Goal: Check status: Check status

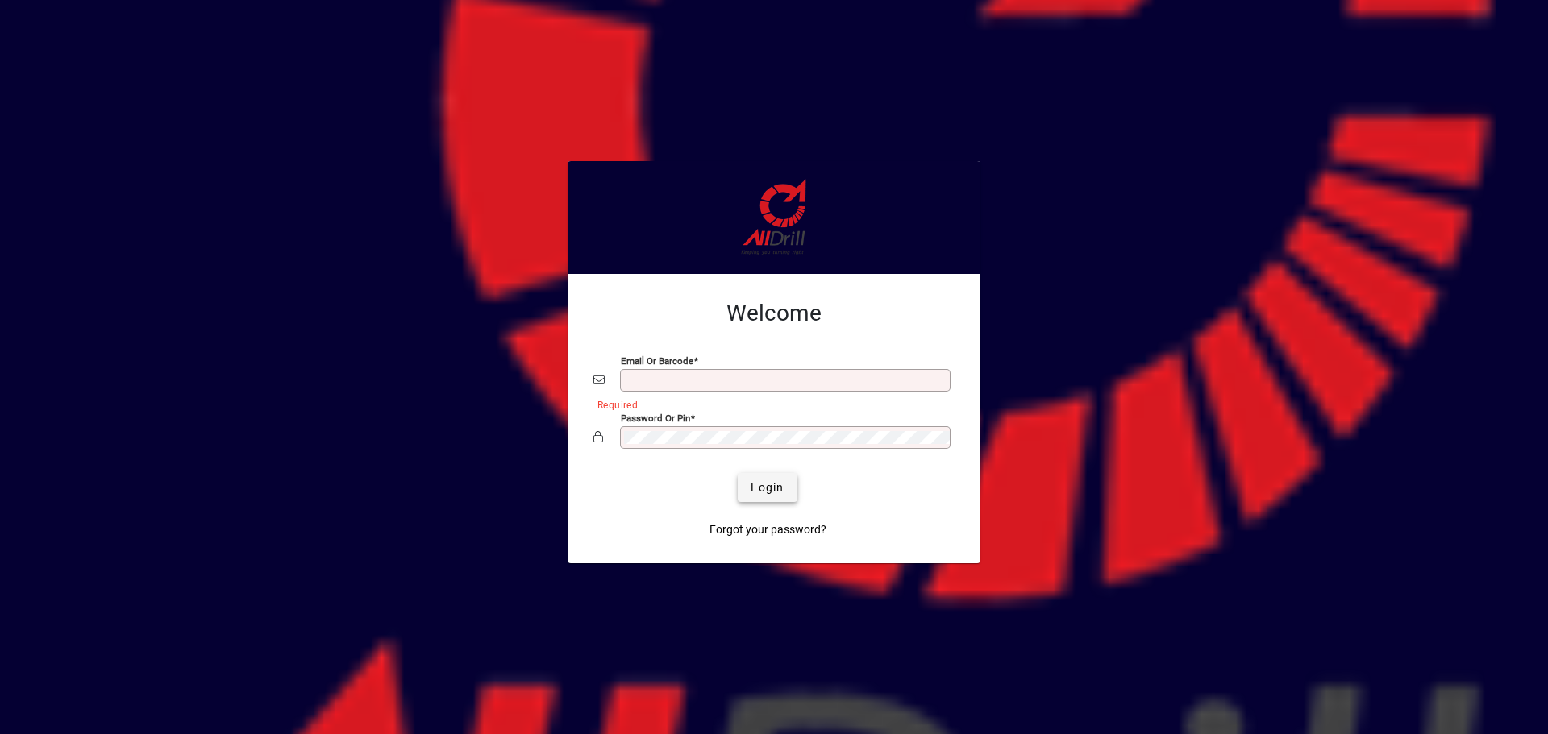
type input "**********"
click at [767, 490] on span "Login" at bounding box center [767, 488] width 33 height 17
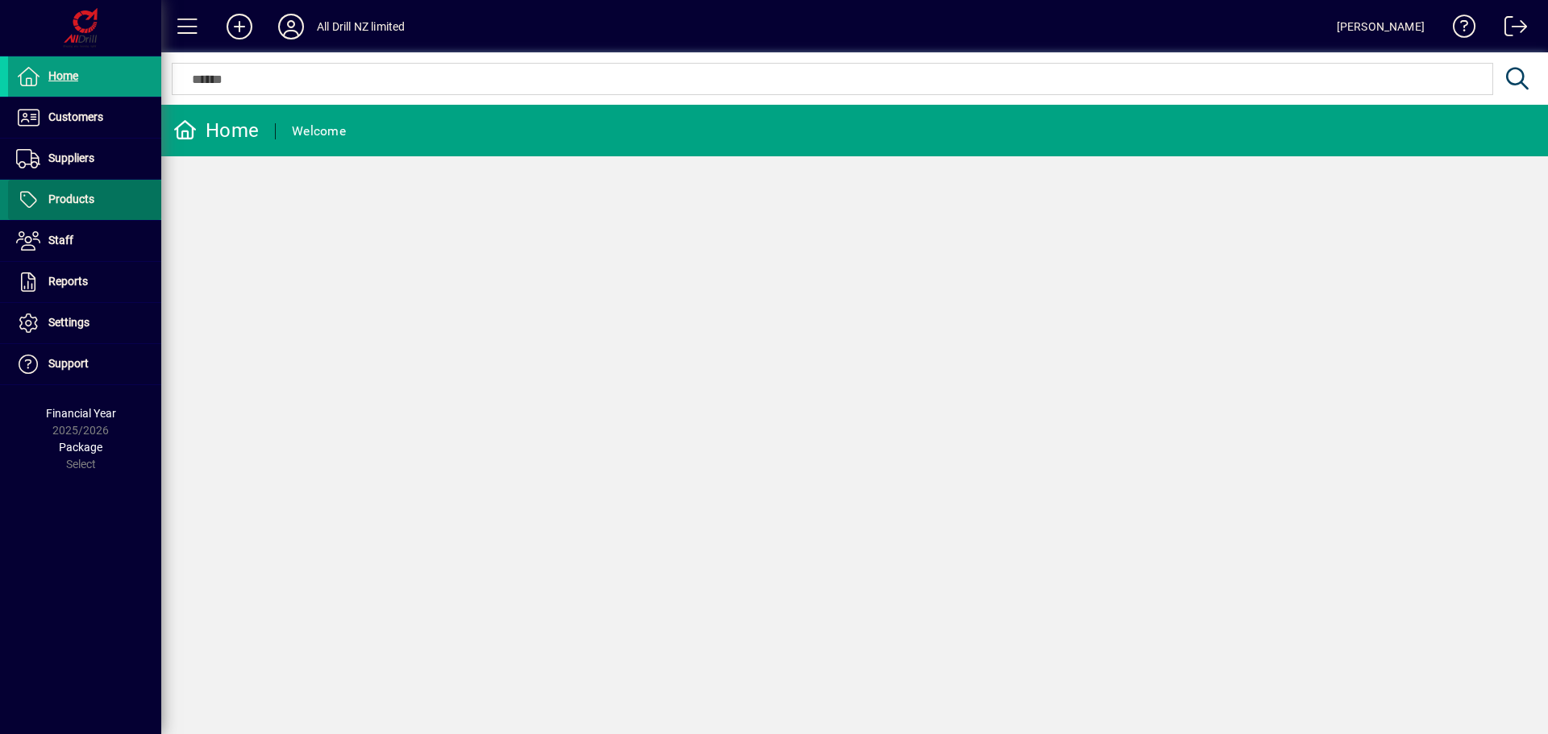
click at [105, 185] on span at bounding box center [84, 200] width 153 height 39
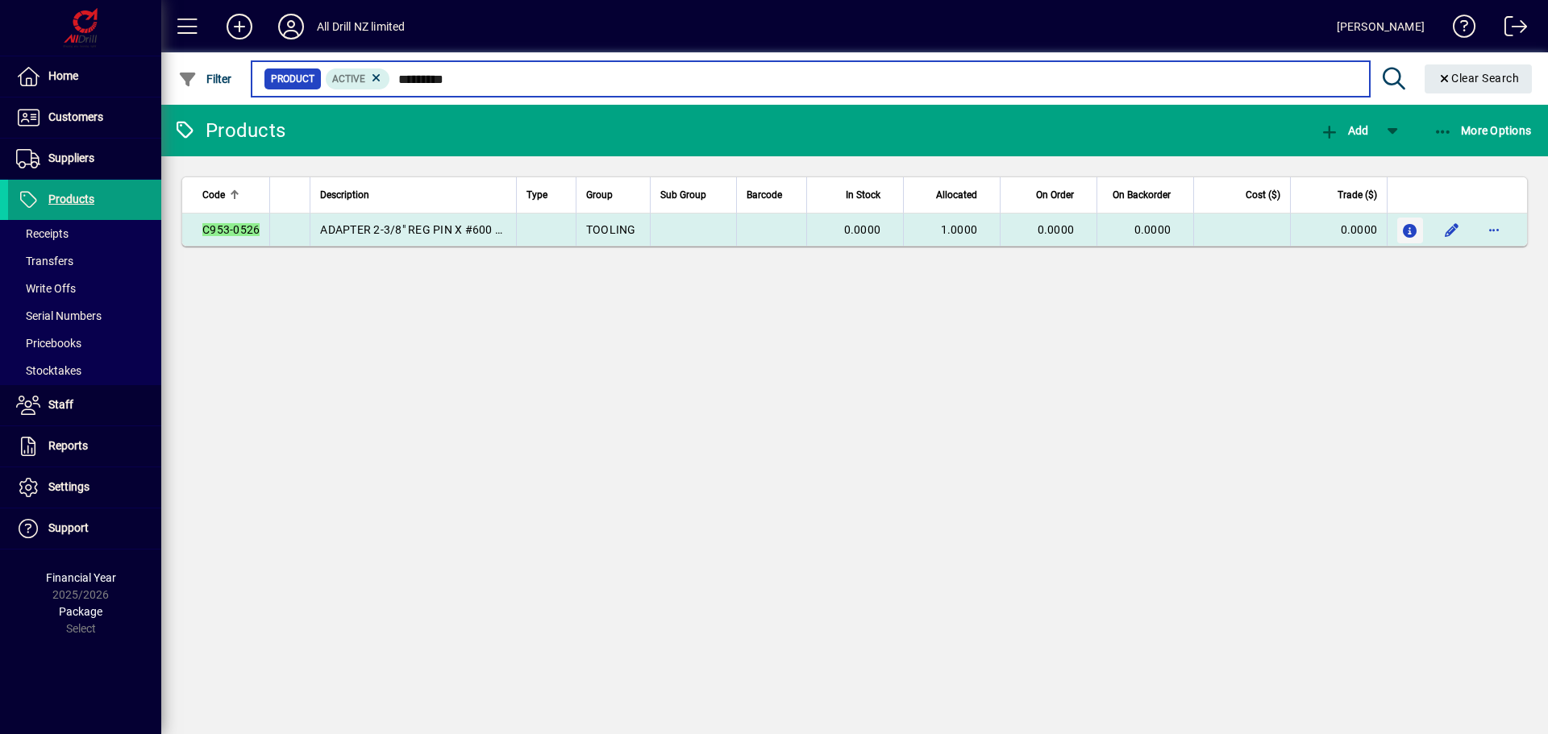
type input "*********"
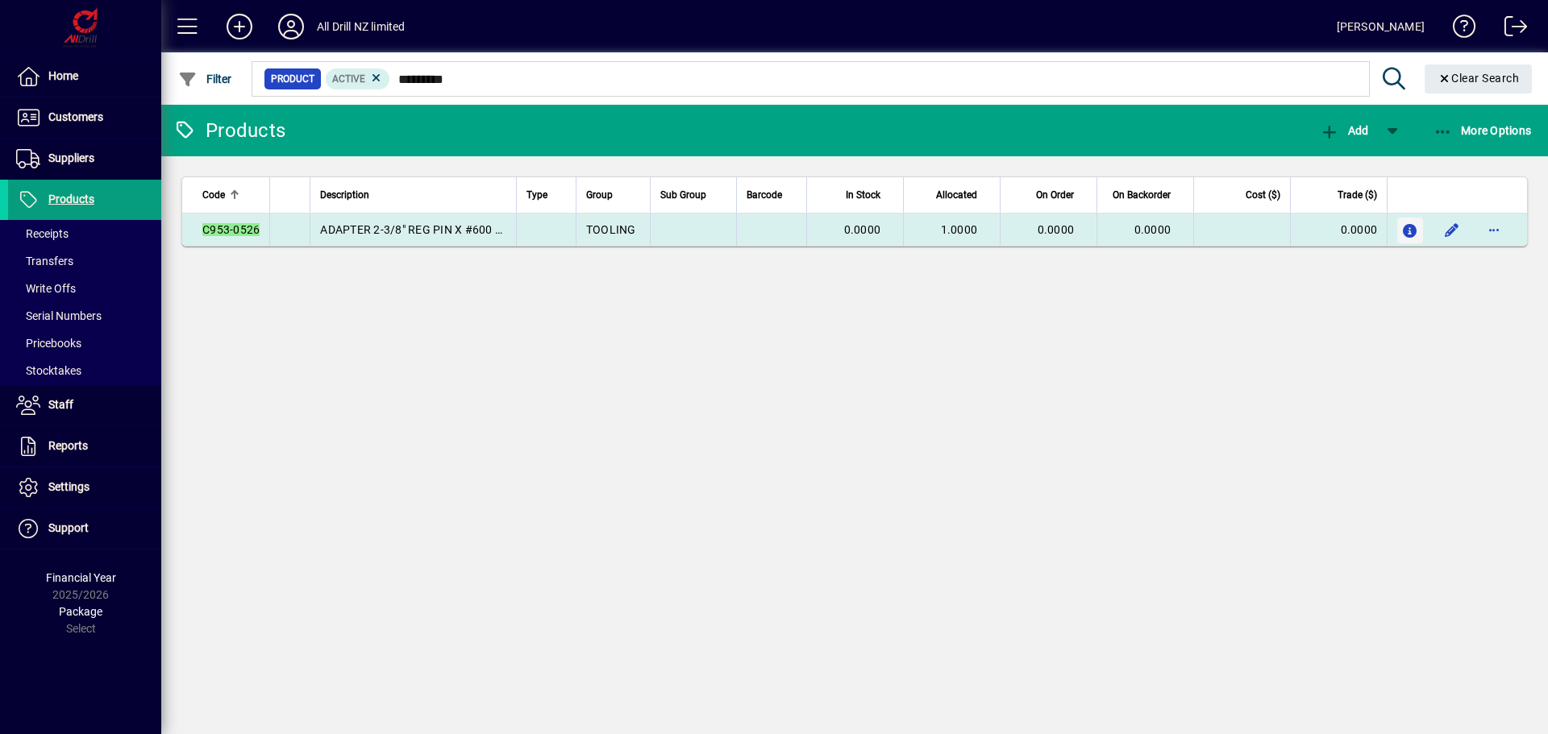
click at [1404, 227] on icon "button" at bounding box center [1410, 232] width 17 height 14
click at [1410, 231] on icon "button" at bounding box center [1410, 232] width 17 height 14
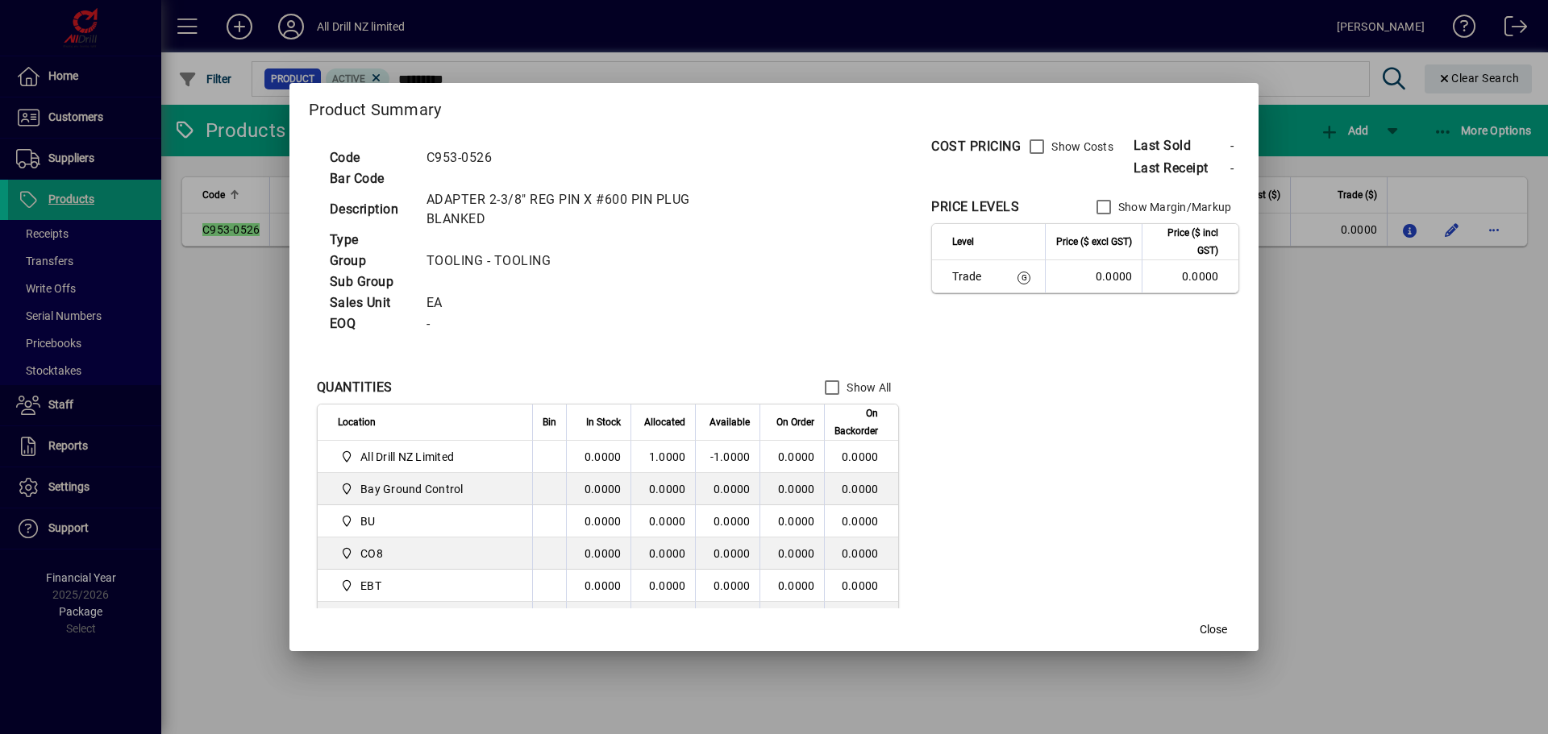
click at [644, 418] on span "Allocated" at bounding box center [664, 423] width 41 height 18
click at [639, 442] on td "1.0000" at bounding box center [662, 457] width 64 height 32
click at [1200, 637] on span "Close" at bounding box center [1213, 630] width 27 height 17
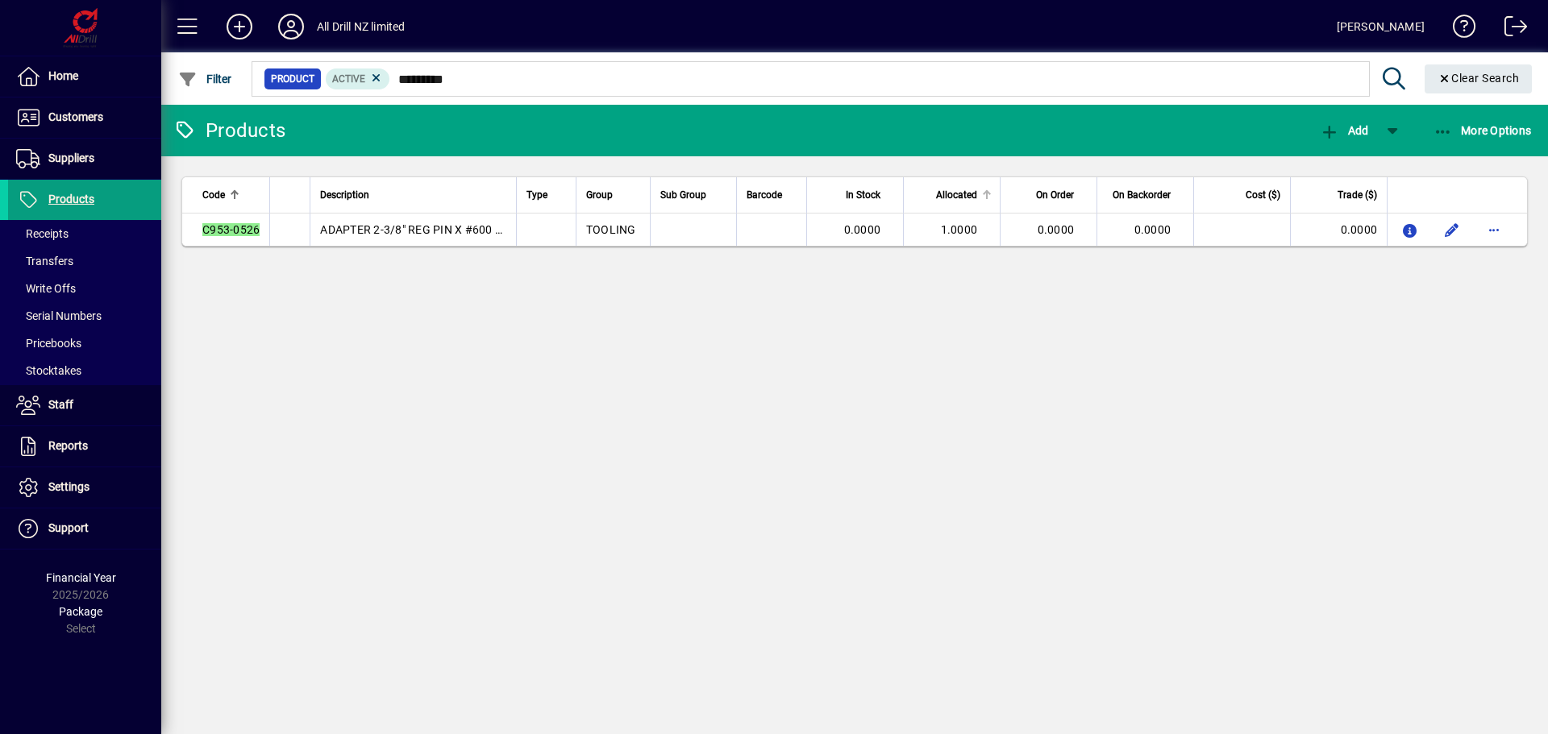
click at [966, 195] on span "Allocated" at bounding box center [956, 195] width 41 height 18
click at [988, 191] on div at bounding box center [987, 195] width 10 height 10
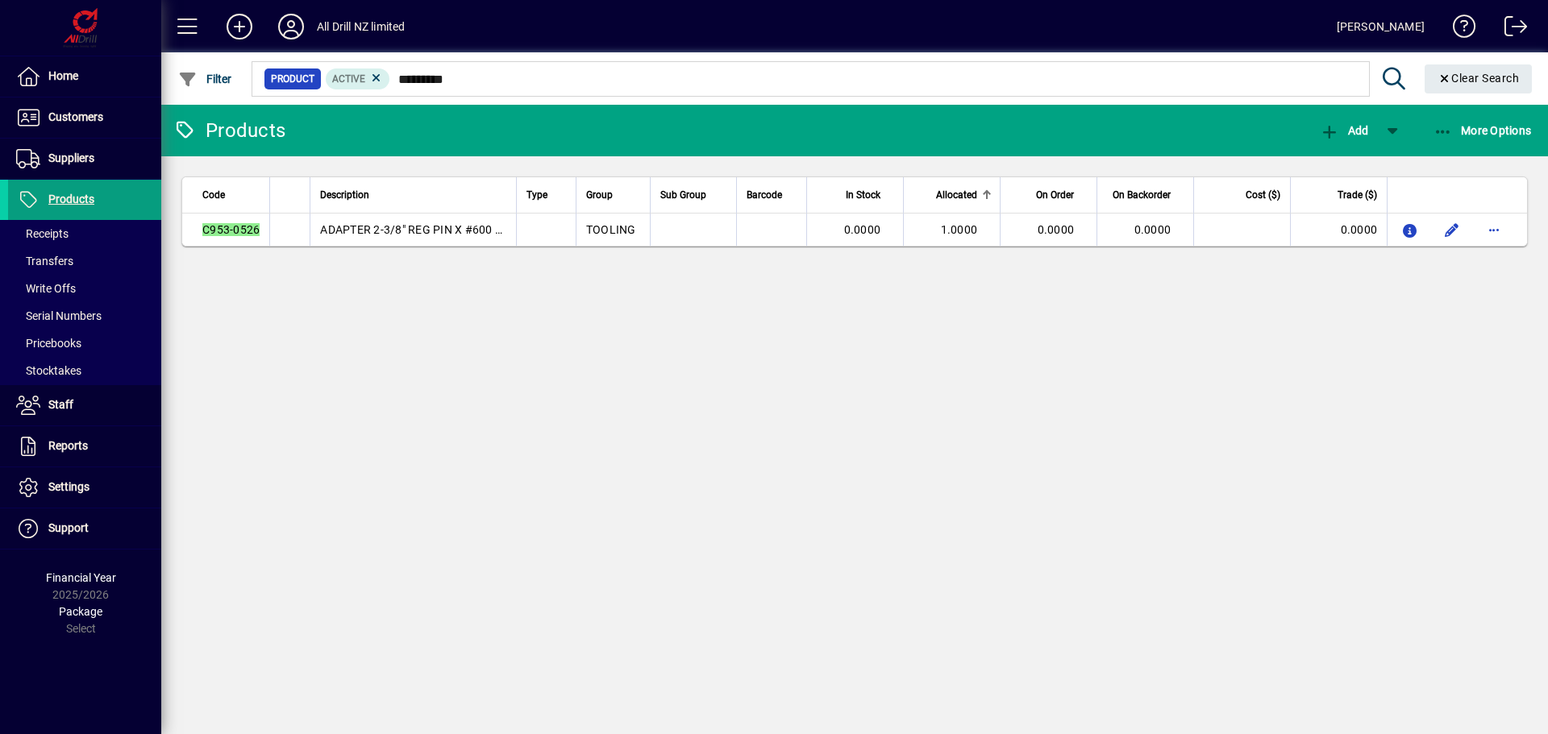
click at [988, 194] on div at bounding box center [987, 195] width 10 height 10
click at [987, 194] on div at bounding box center [987, 195] width 2 height 8
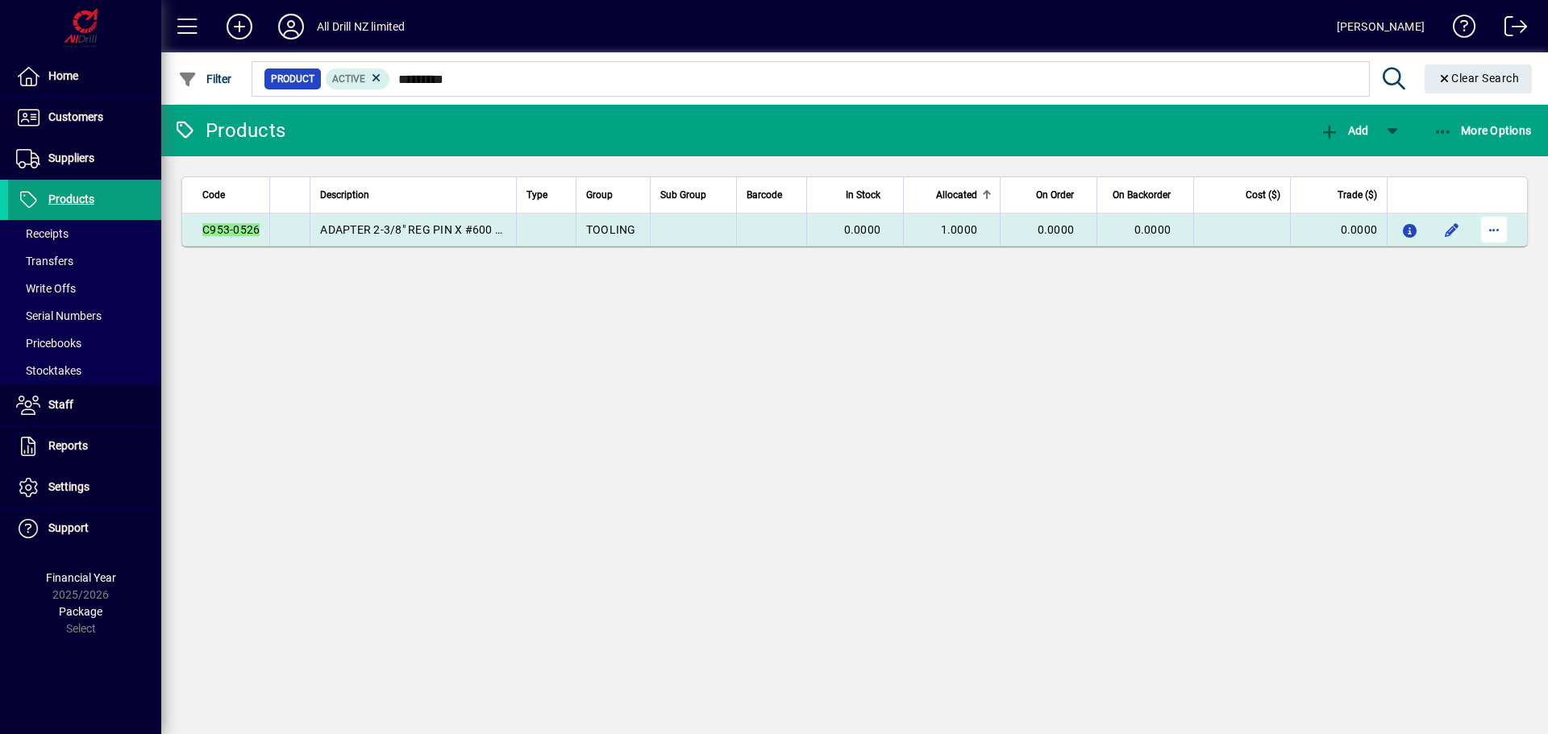
click at [1486, 234] on span "button" at bounding box center [1494, 229] width 39 height 39
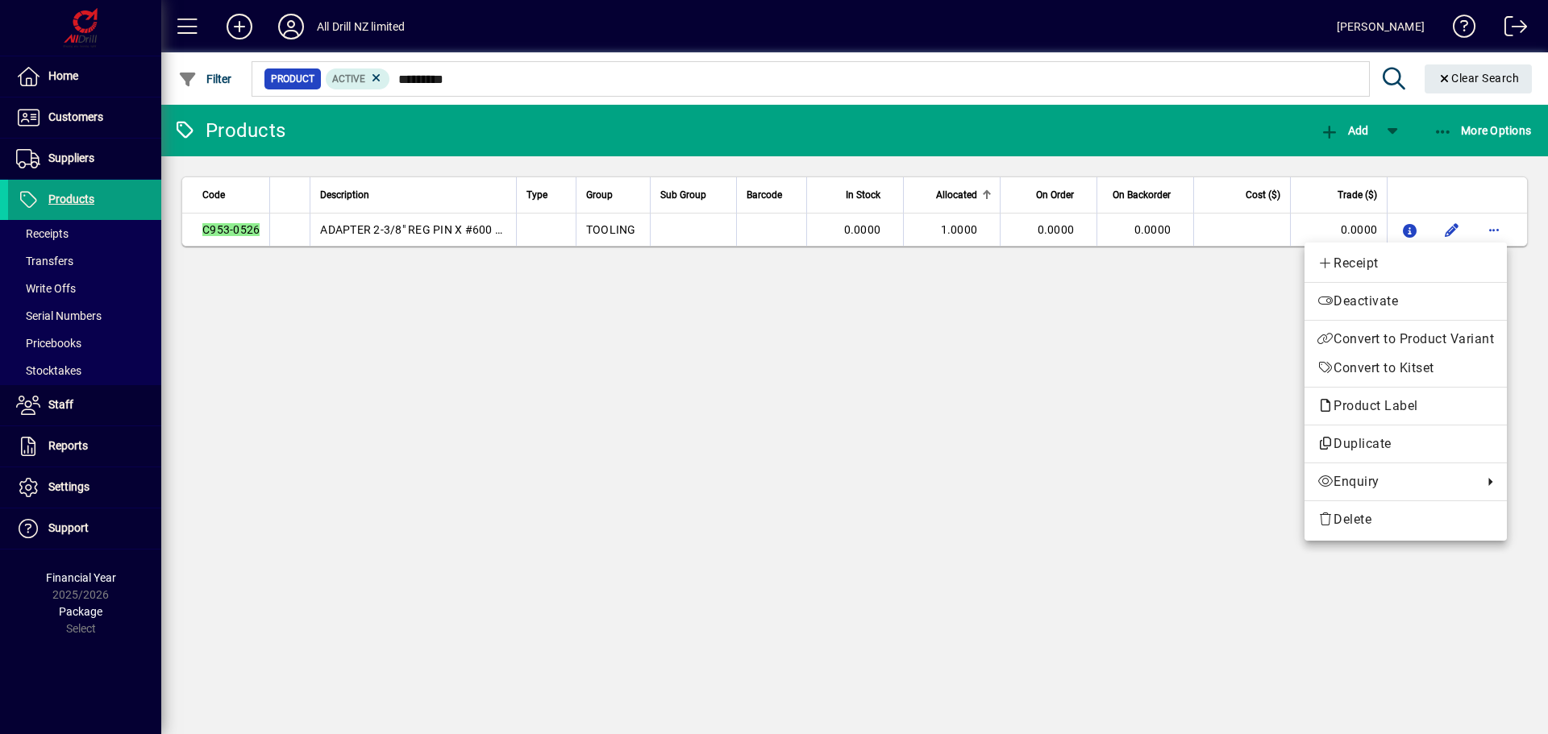
drag, startPoint x: 1208, startPoint y: 293, endPoint x: 1295, endPoint y: 276, distance: 88.9
click at [1218, 291] on div at bounding box center [774, 367] width 1548 height 734
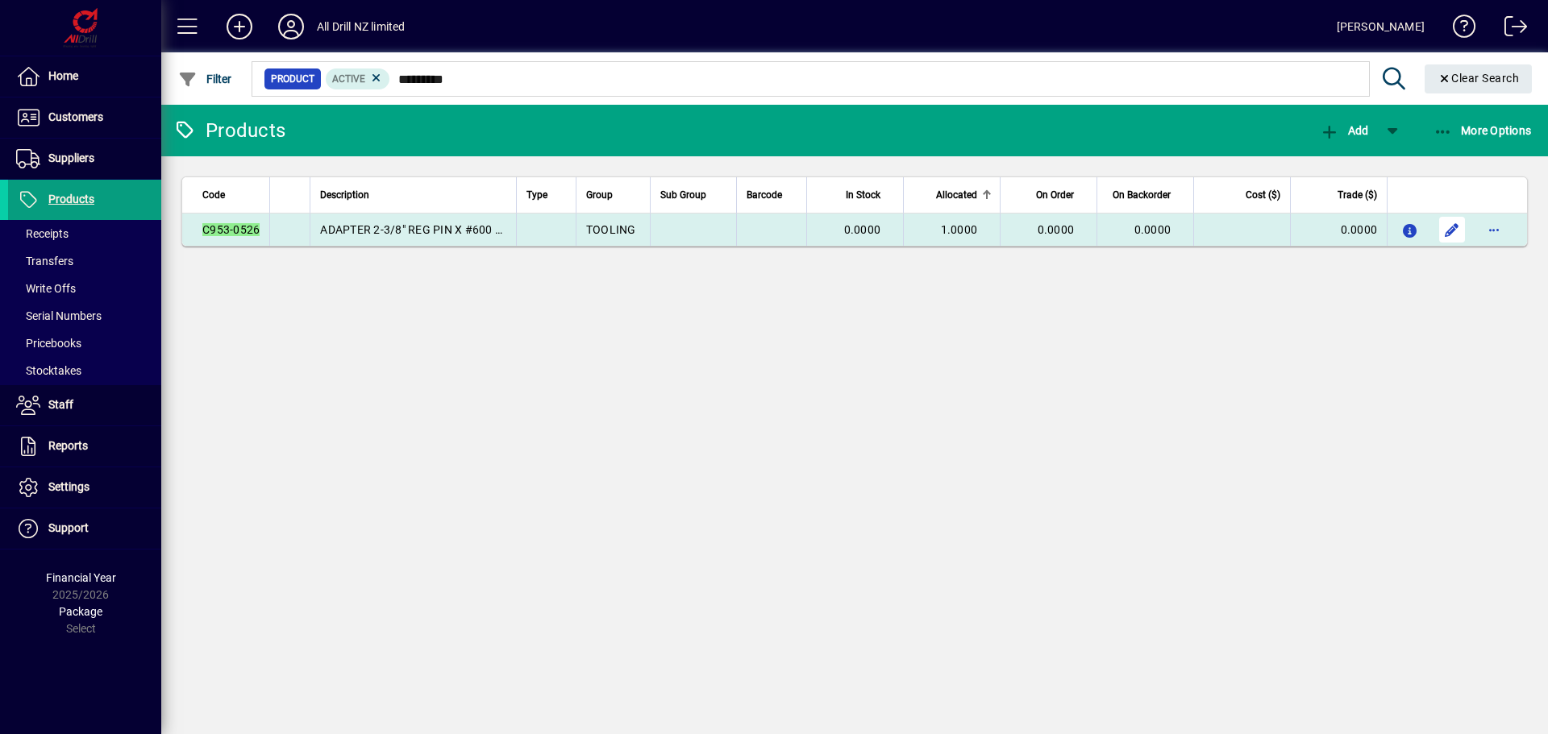
click at [1463, 243] on span "button" at bounding box center [1452, 229] width 39 height 39
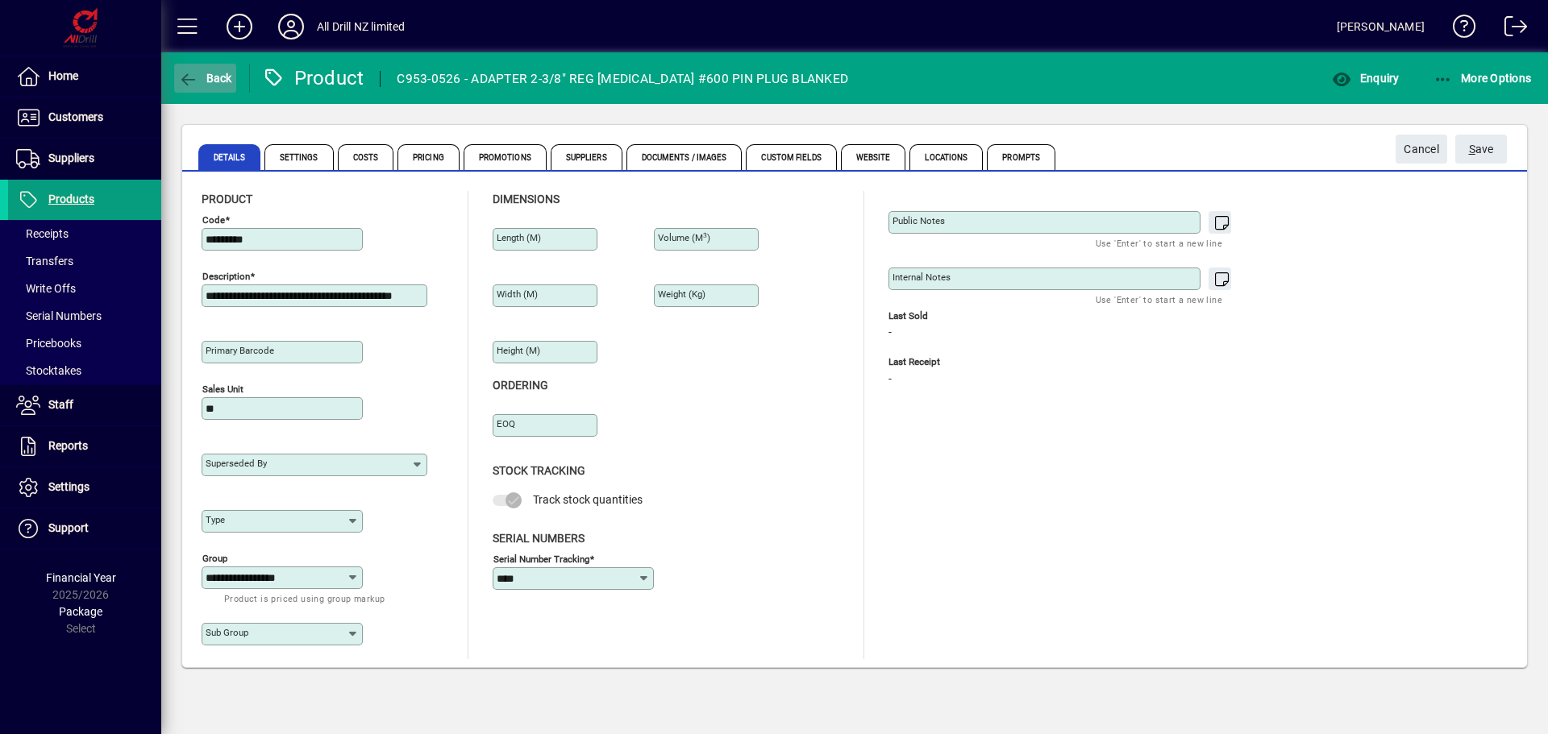
click at [206, 77] on span "Back" at bounding box center [205, 78] width 54 height 13
type input "*********"
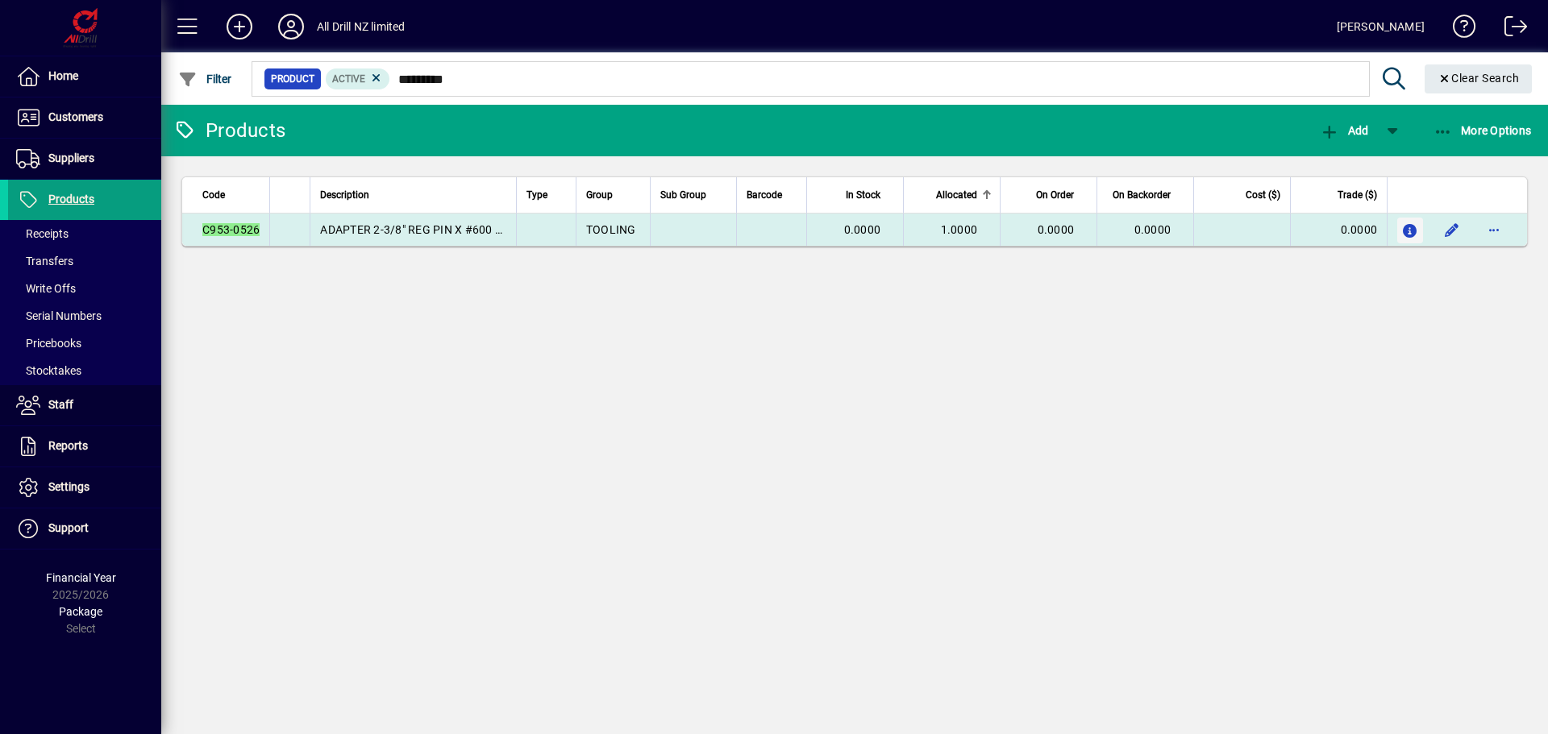
click at [1402, 238] on span "button" at bounding box center [1410, 231] width 17 height 26
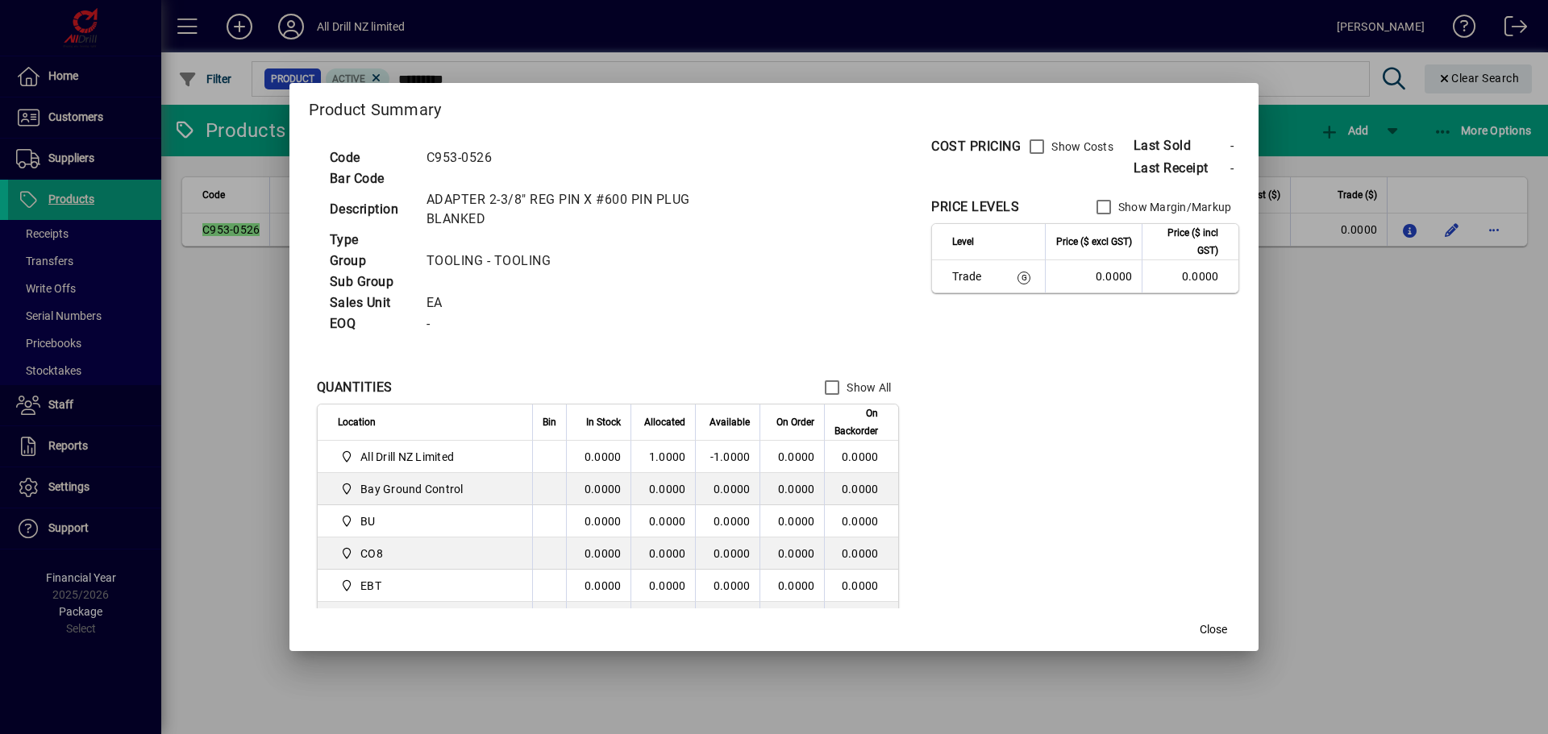
click at [644, 428] on span "Allocated" at bounding box center [664, 423] width 41 height 18
click at [639, 441] on th "Allocated" at bounding box center [662, 423] width 64 height 36
click at [1200, 637] on span "Close" at bounding box center [1213, 630] width 27 height 17
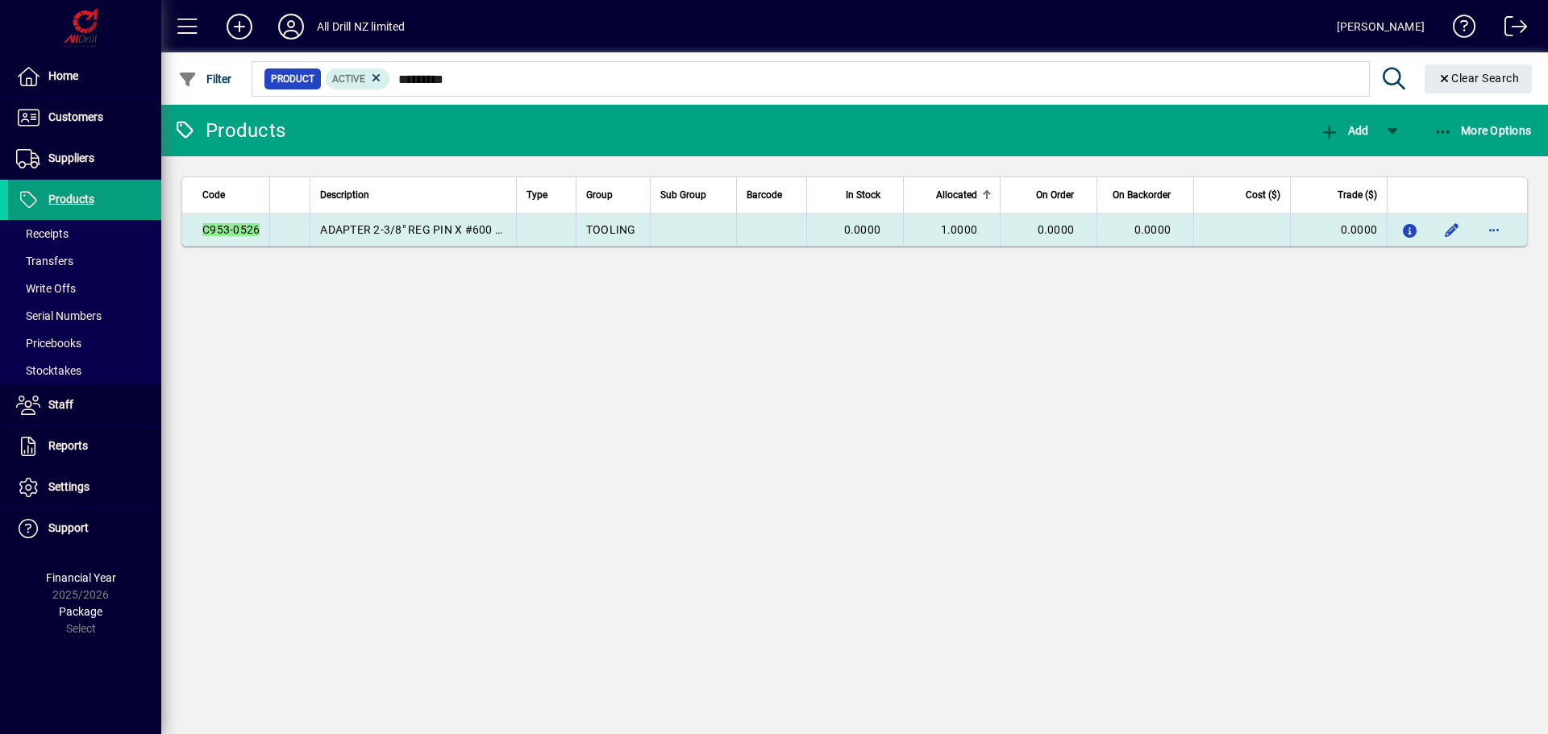
click at [879, 235] on span "0.0000" at bounding box center [862, 229] width 37 height 13
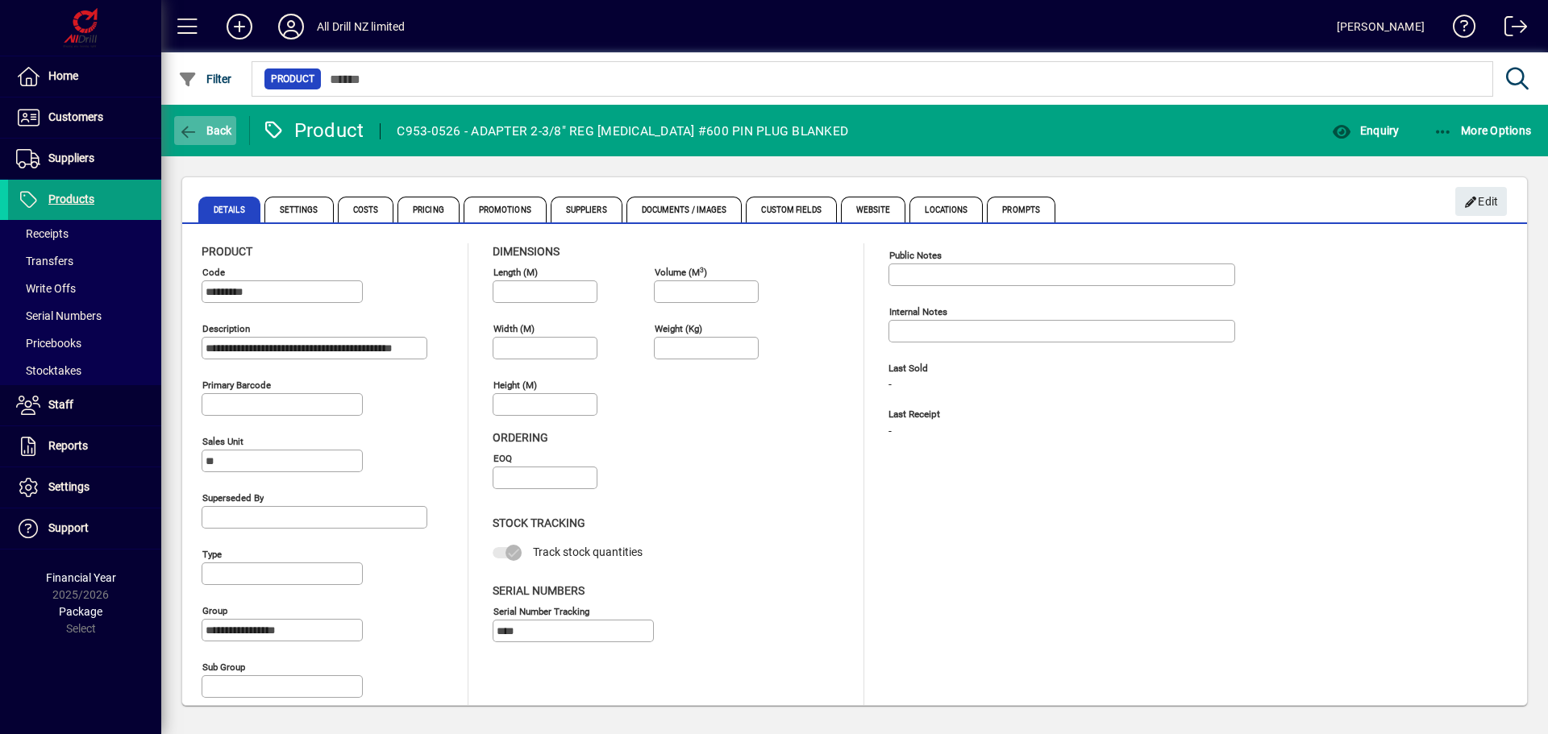
click at [203, 118] on span "button" at bounding box center [205, 130] width 62 height 39
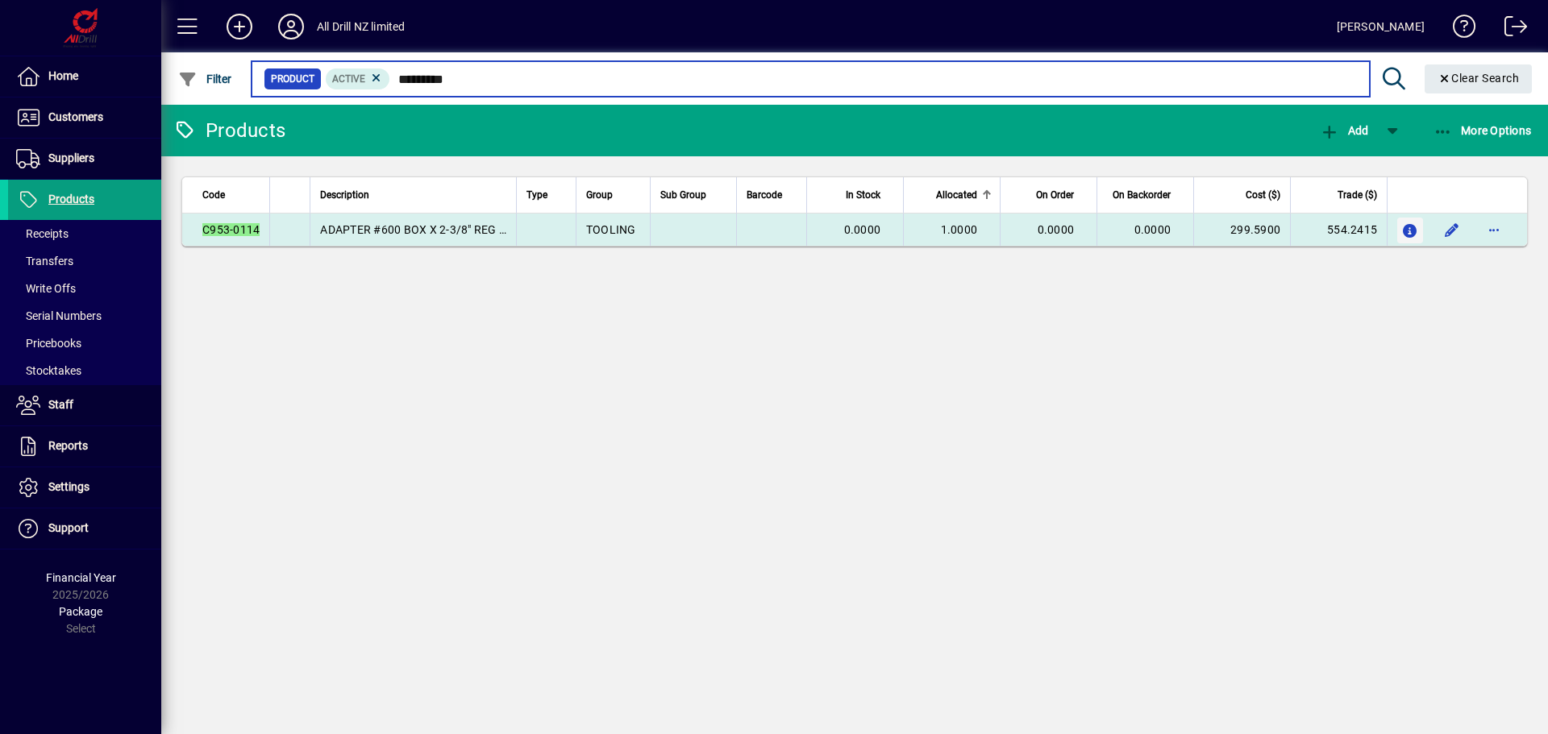
type input "*********"
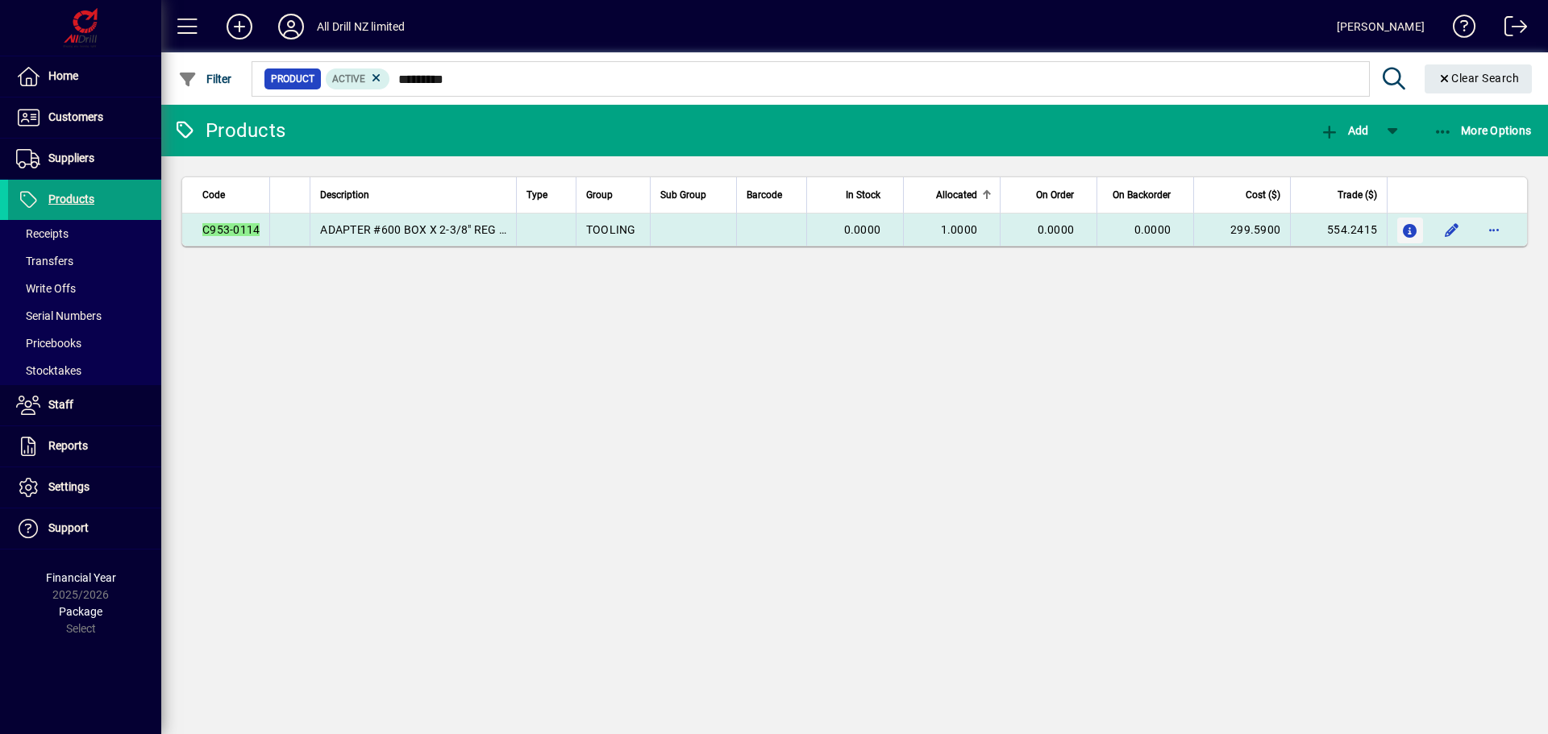
click at [1408, 222] on span "button" at bounding box center [1410, 231] width 17 height 26
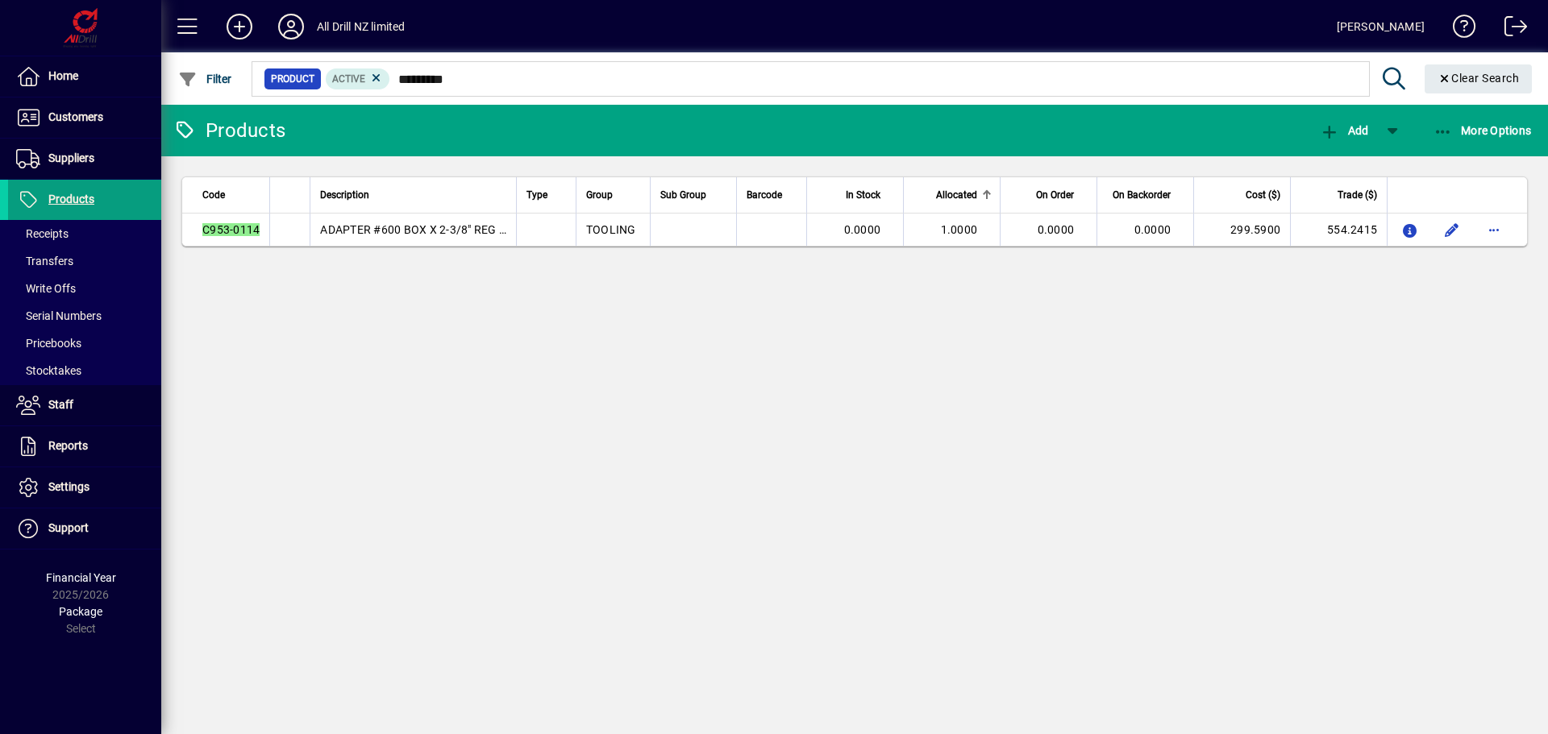
drag, startPoint x: 754, startPoint y: 449, endPoint x: 622, endPoint y: 458, distance: 132.5
click at [622, 458] on div "Products Add More Options Code Description Type Group Sub Group Barcode In Stoc…" at bounding box center [854, 420] width 1387 height 630
click at [254, 308] on div "Products Add More Options Code Description Type Group Sub Group Barcode In Stoc…" at bounding box center [854, 420] width 1387 height 630
click at [60, 204] on span "Products" at bounding box center [71, 199] width 46 height 13
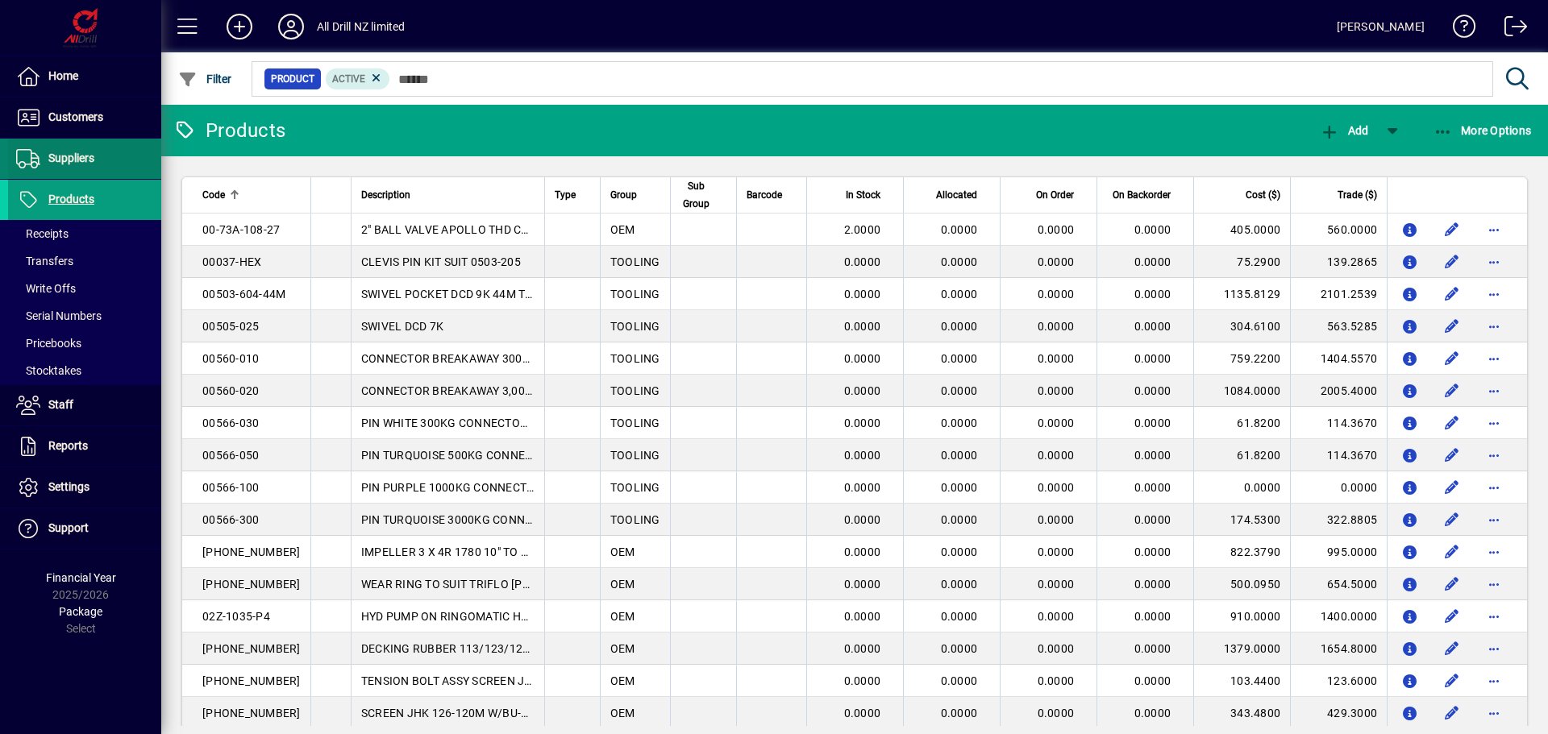
click at [66, 158] on span "Suppliers" at bounding box center [71, 158] width 46 height 13
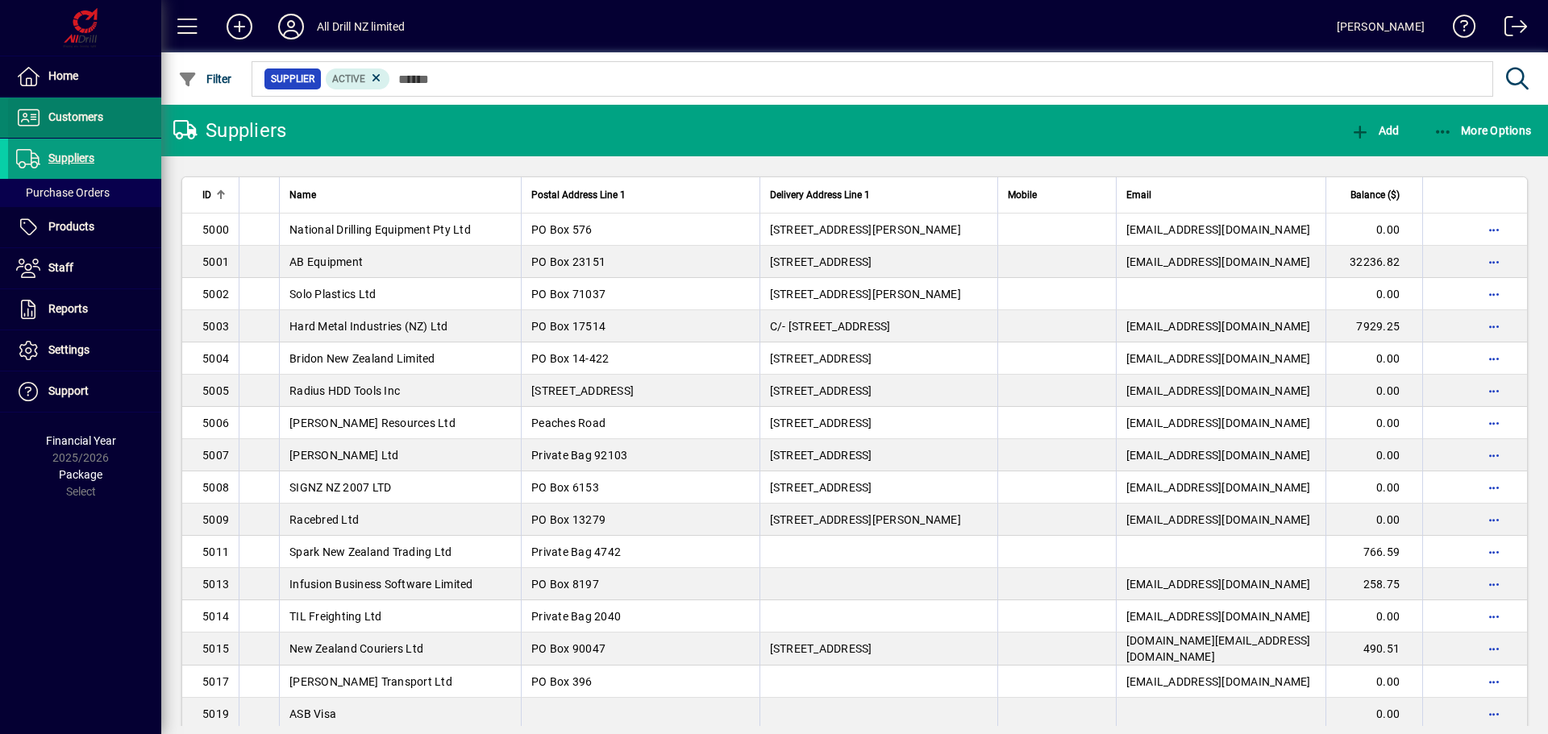
click at [73, 109] on span "Customers" at bounding box center [55, 117] width 95 height 19
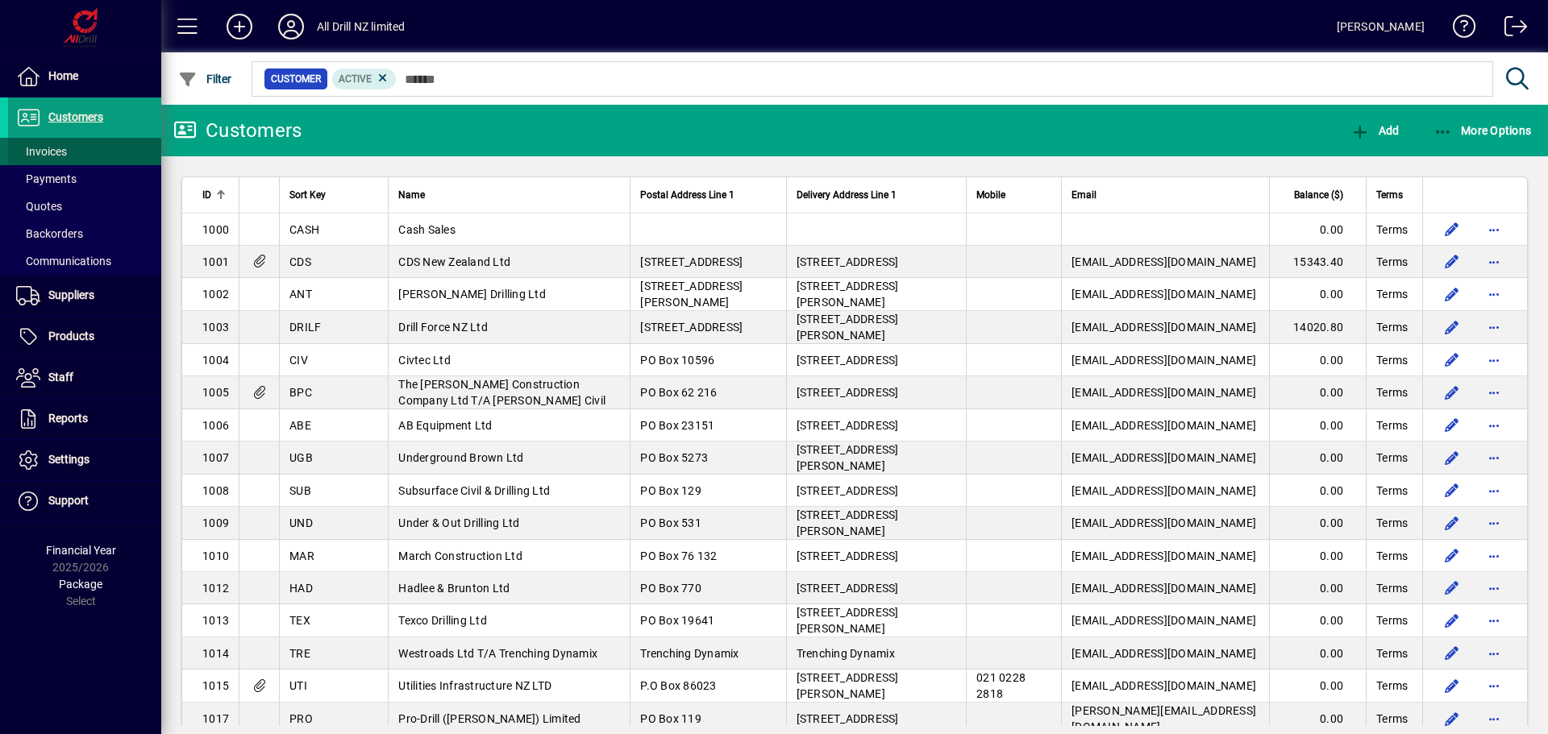
click at [52, 146] on span "Invoices" at bounding box center [41, 151] width 51 height 13
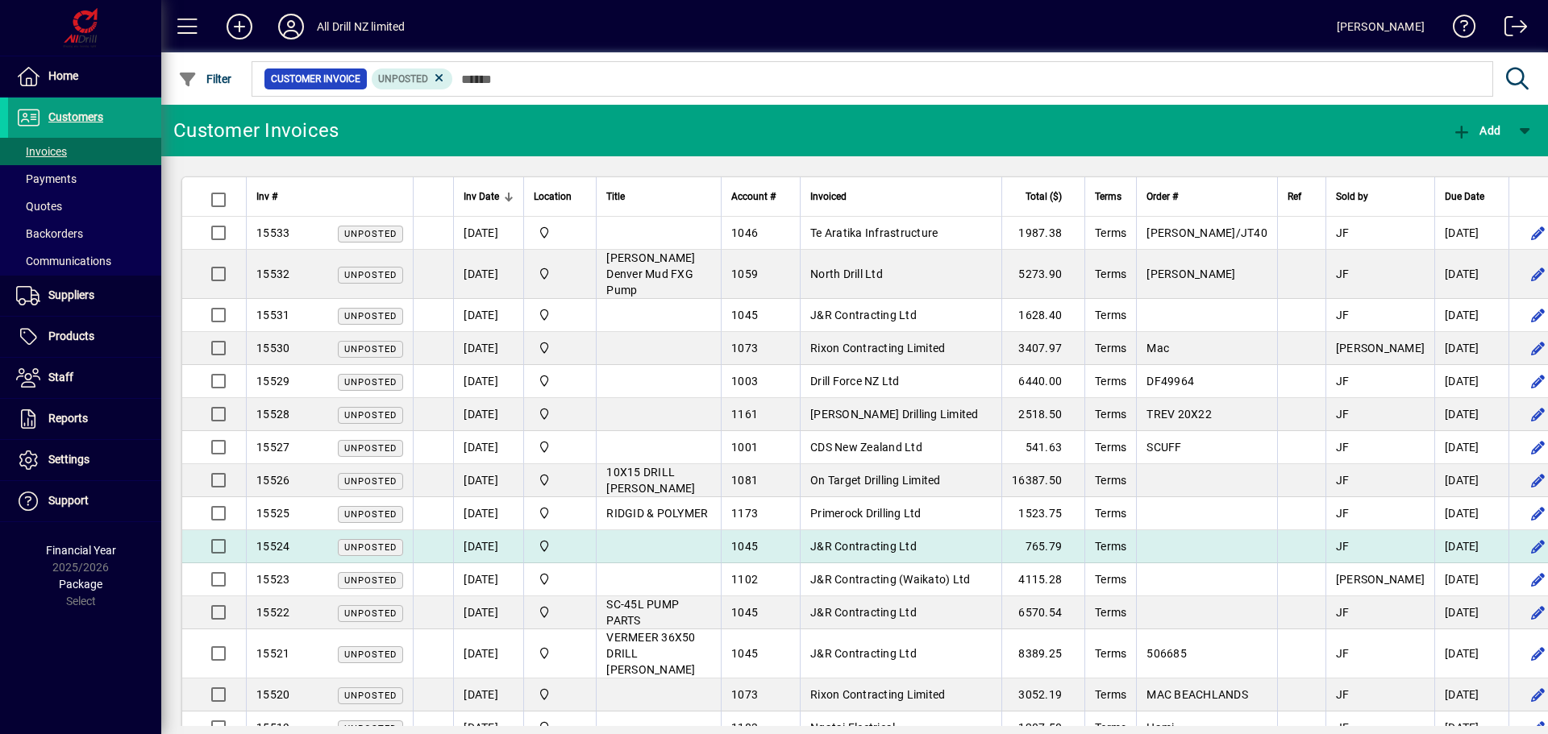
click at [904, 530] on td "J&R Contracting Ltd" at bounding box center [901, 546] width 202 height 33
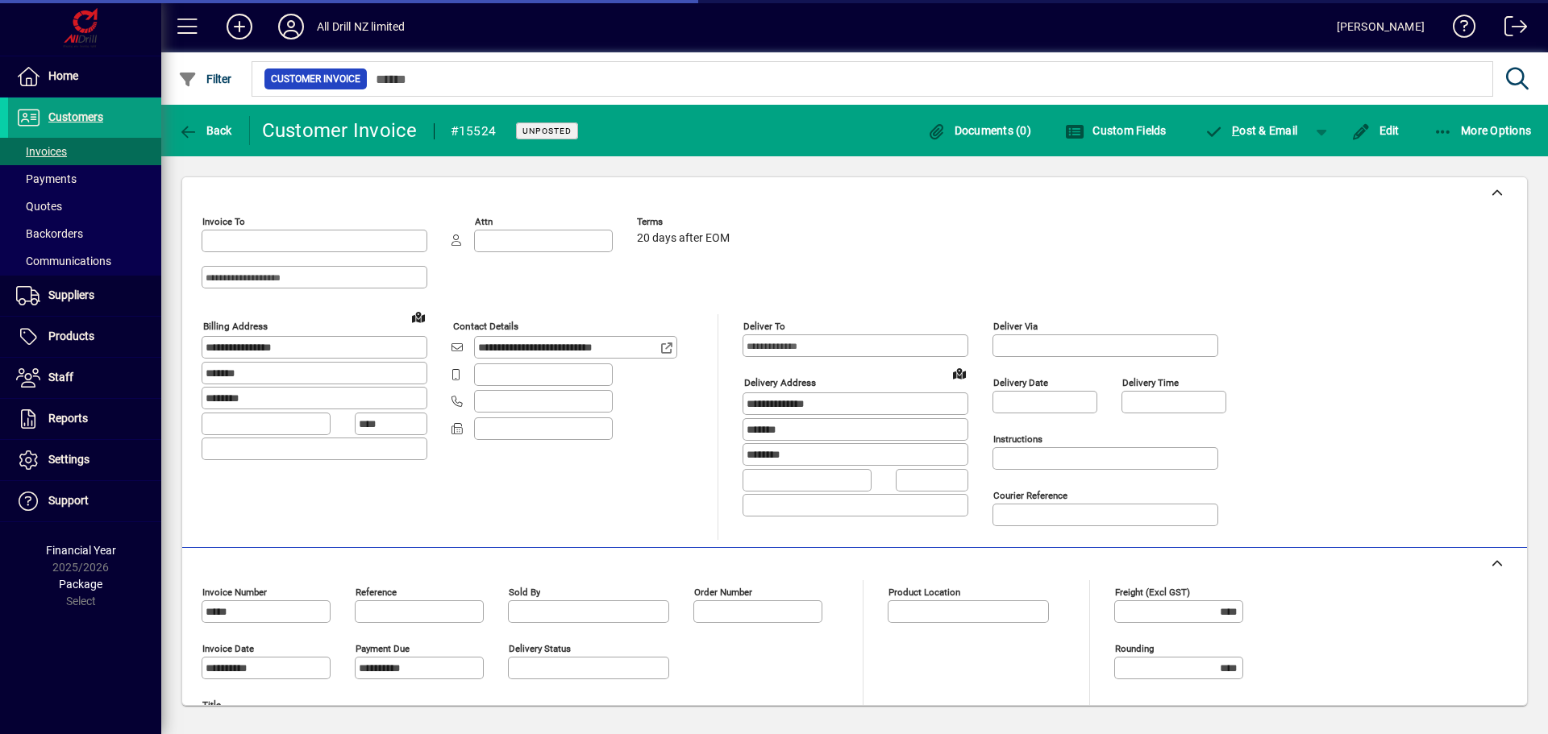
type input "**********"
type input "****"
type input "**********"
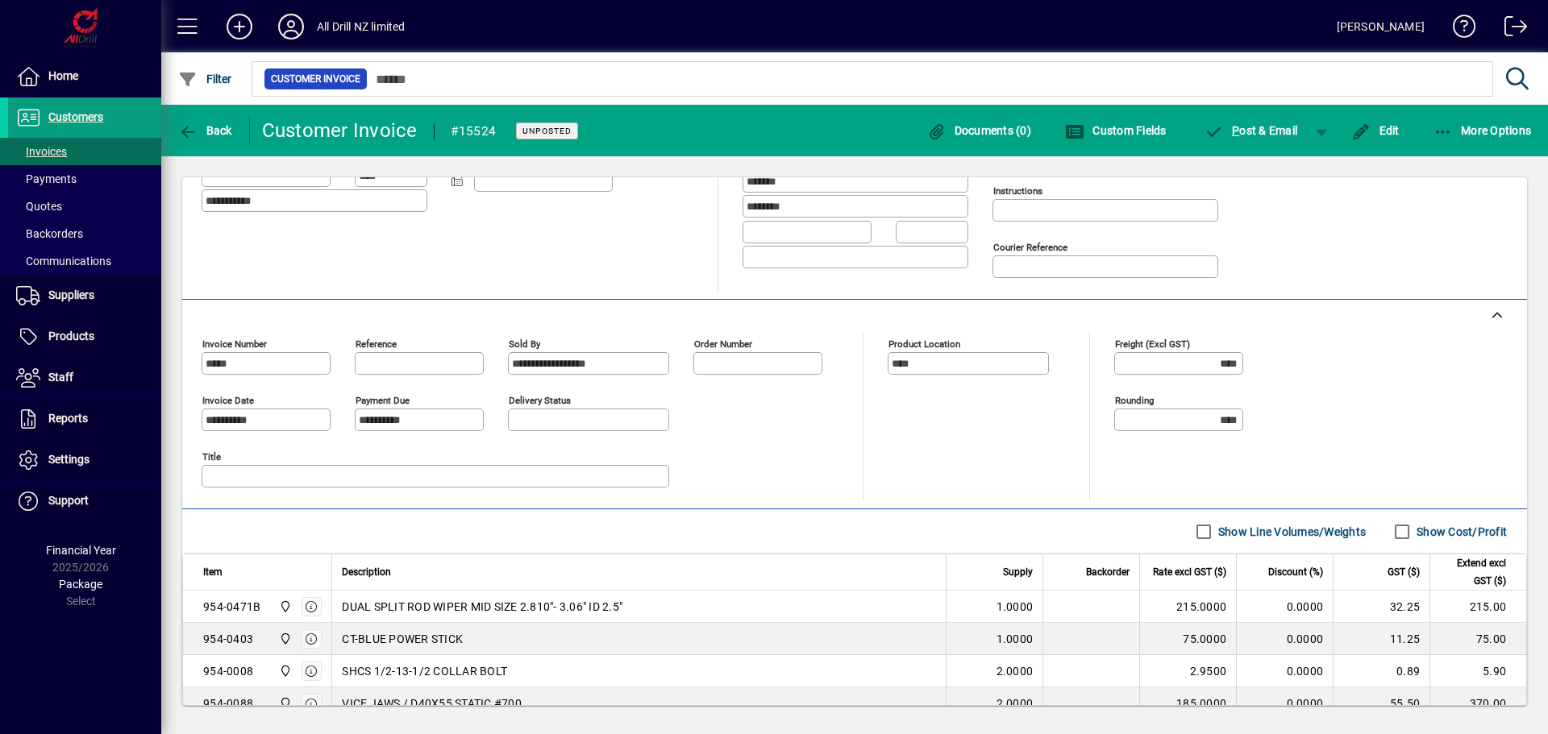
scroll to position [322, 0]
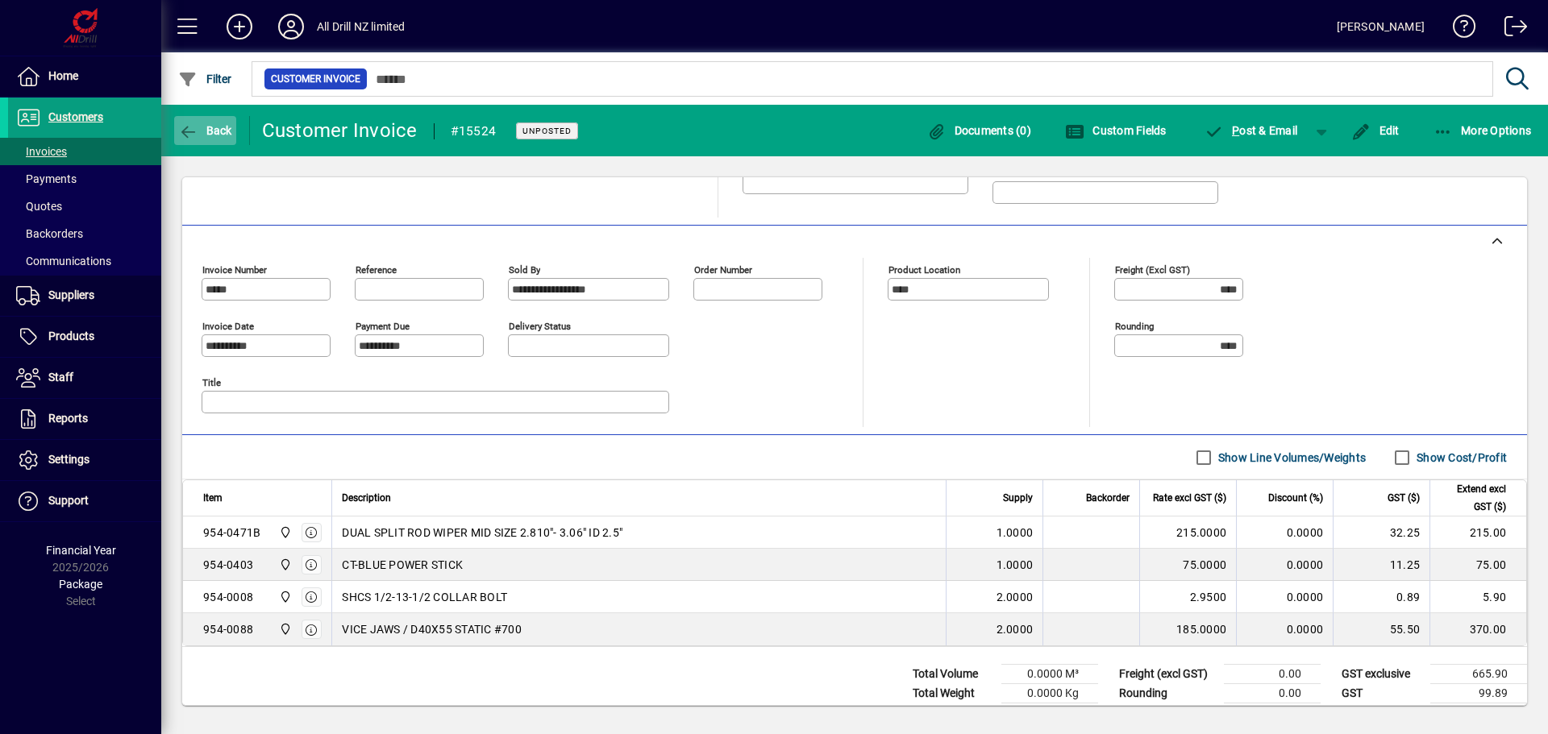
click at [229, 139] on span "button" at bounding box center [205, 130] width 62 height 39
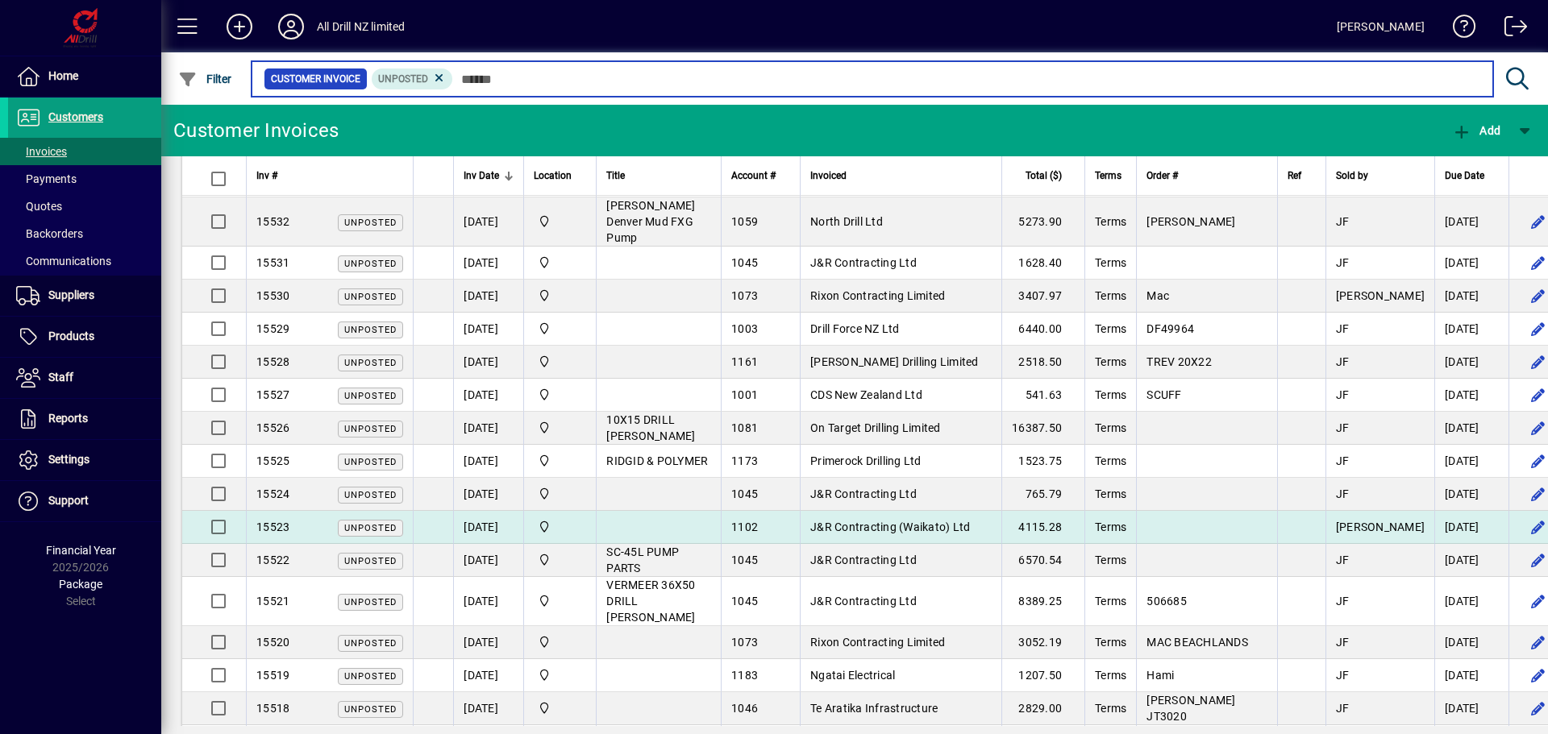
scroll to position [81, 0]
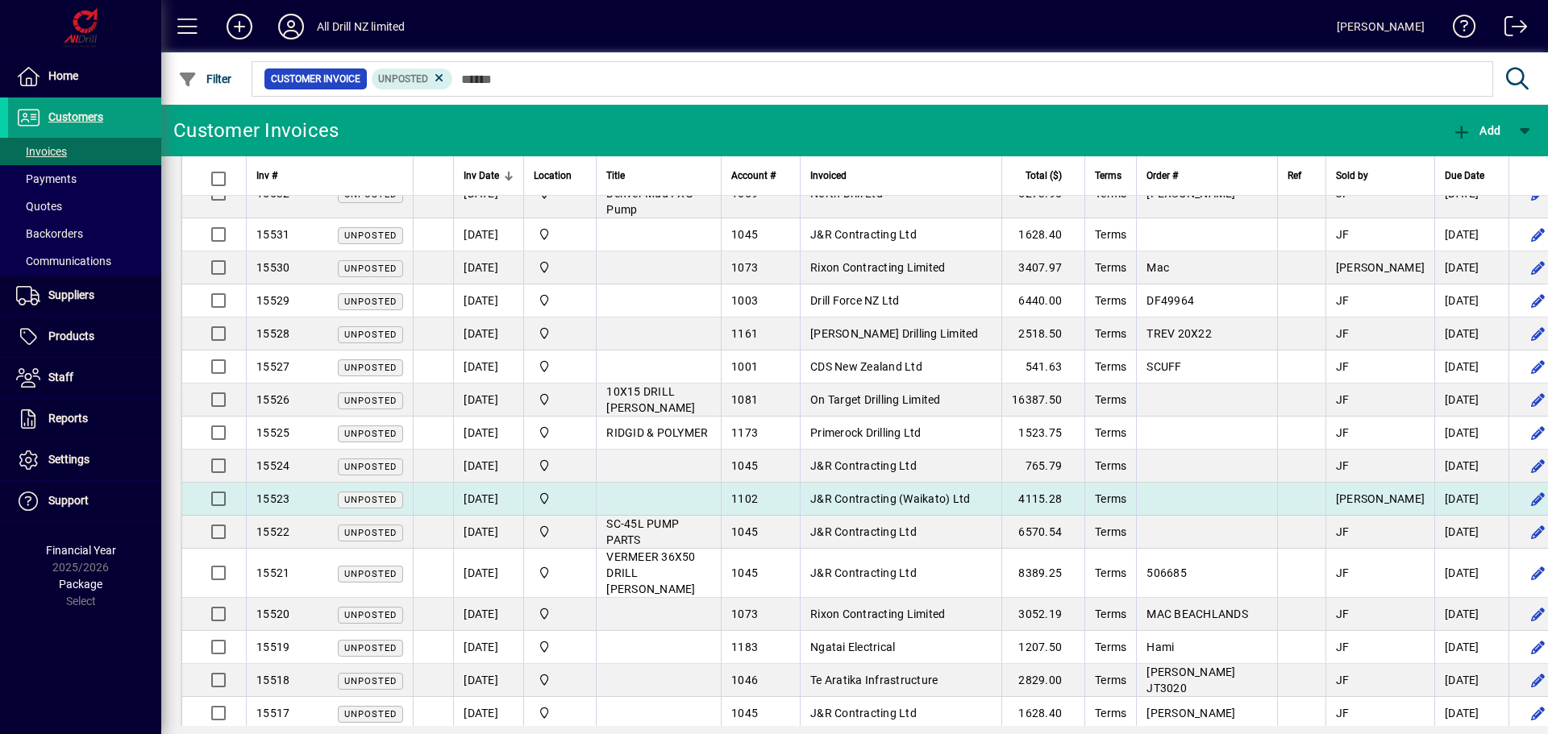
click at [925, 493] on span "J&R Contracting (Waikato) Ltd" at bounding box center [890, 499] width 160 height 13
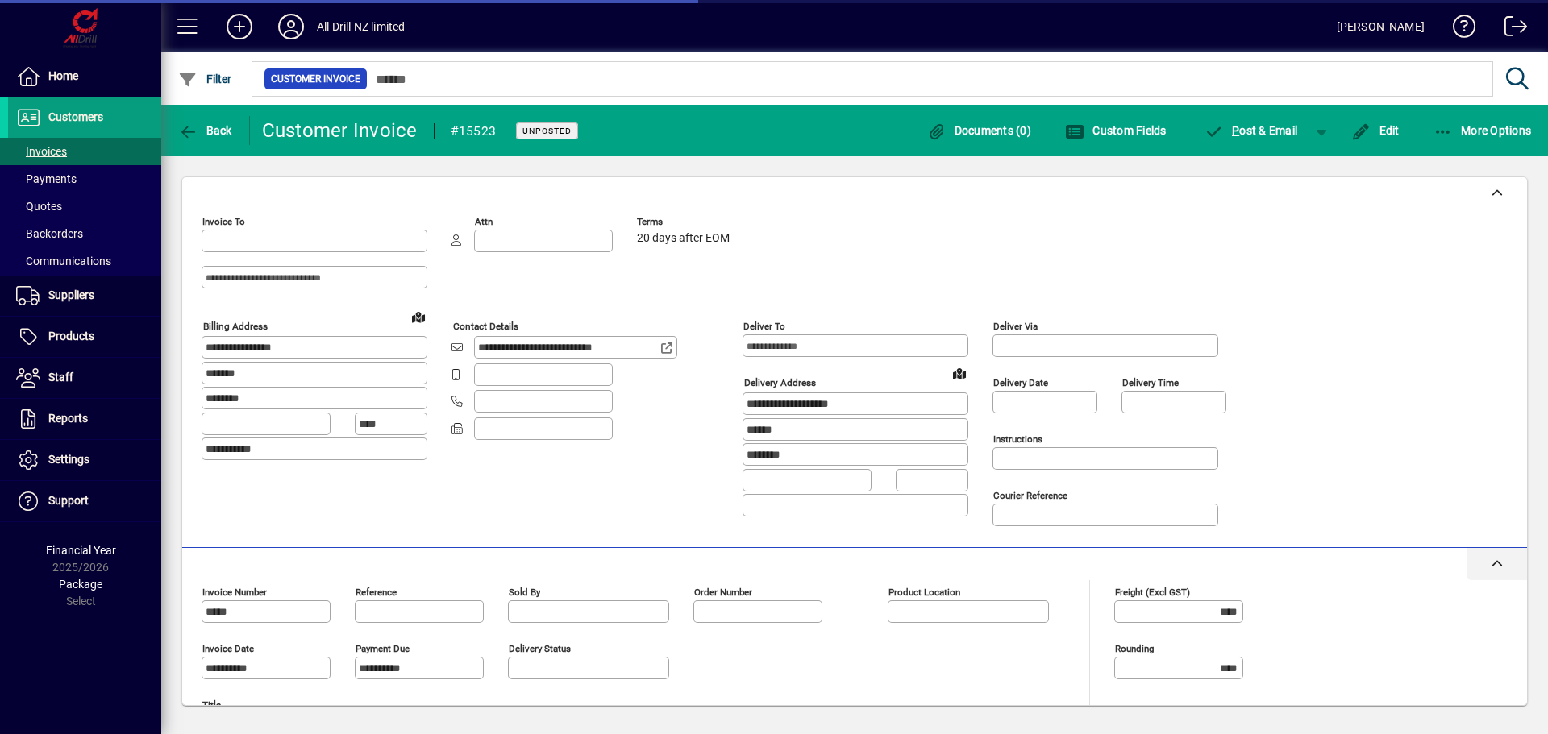
type input "**********"
type input "****"
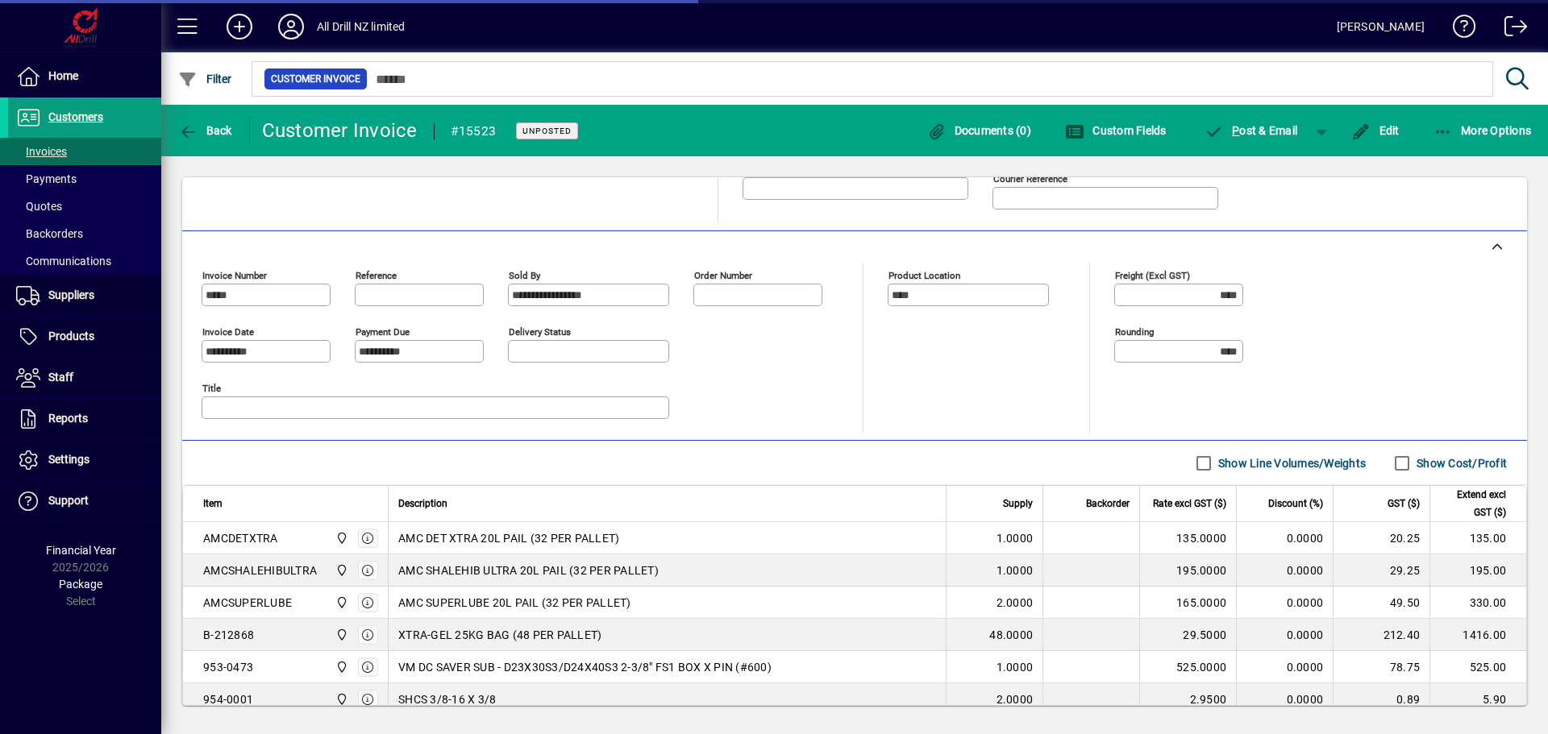
scroll to position [322, 0]
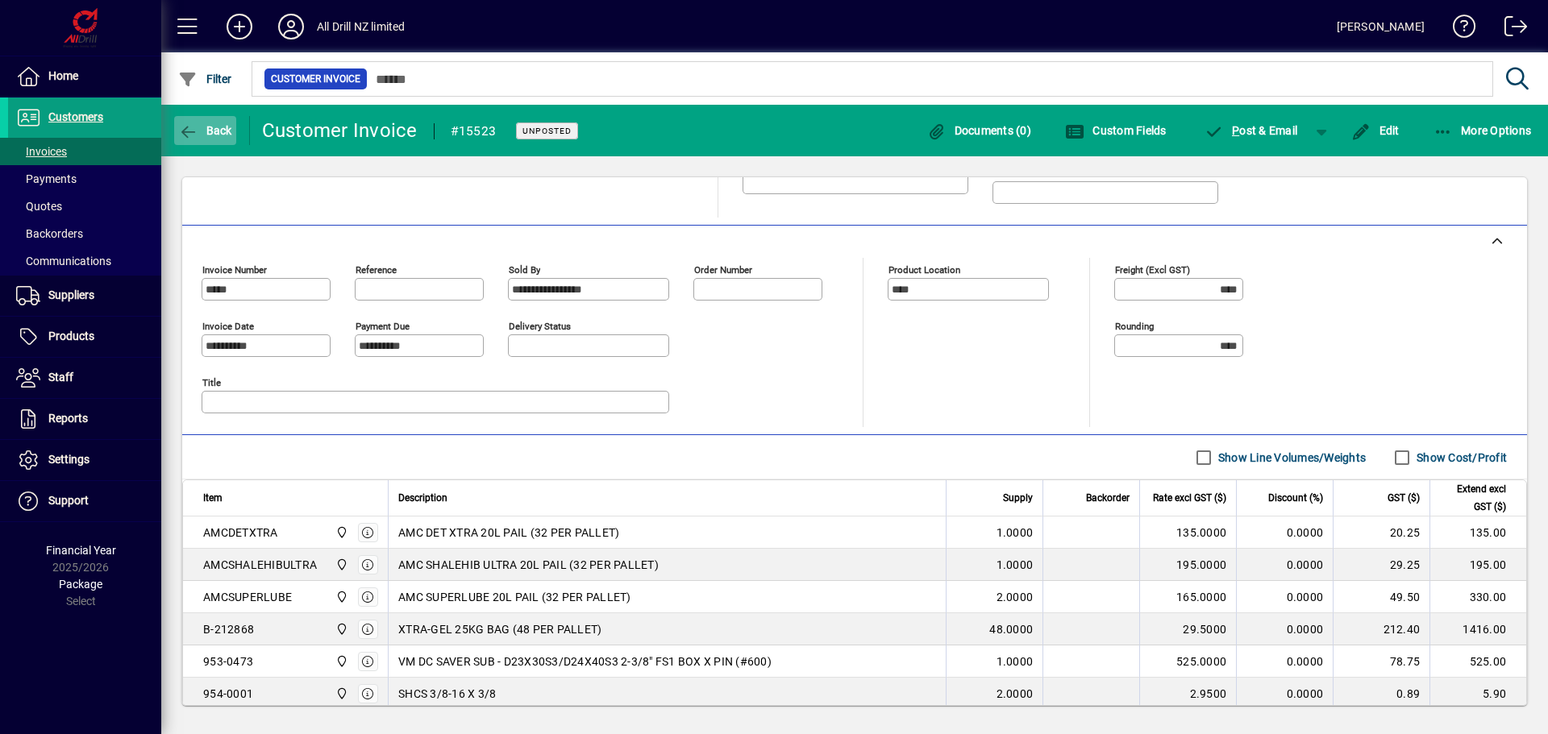
click at [231, 143] on span "button" at bounding box center [205, 130] width 62 height 39
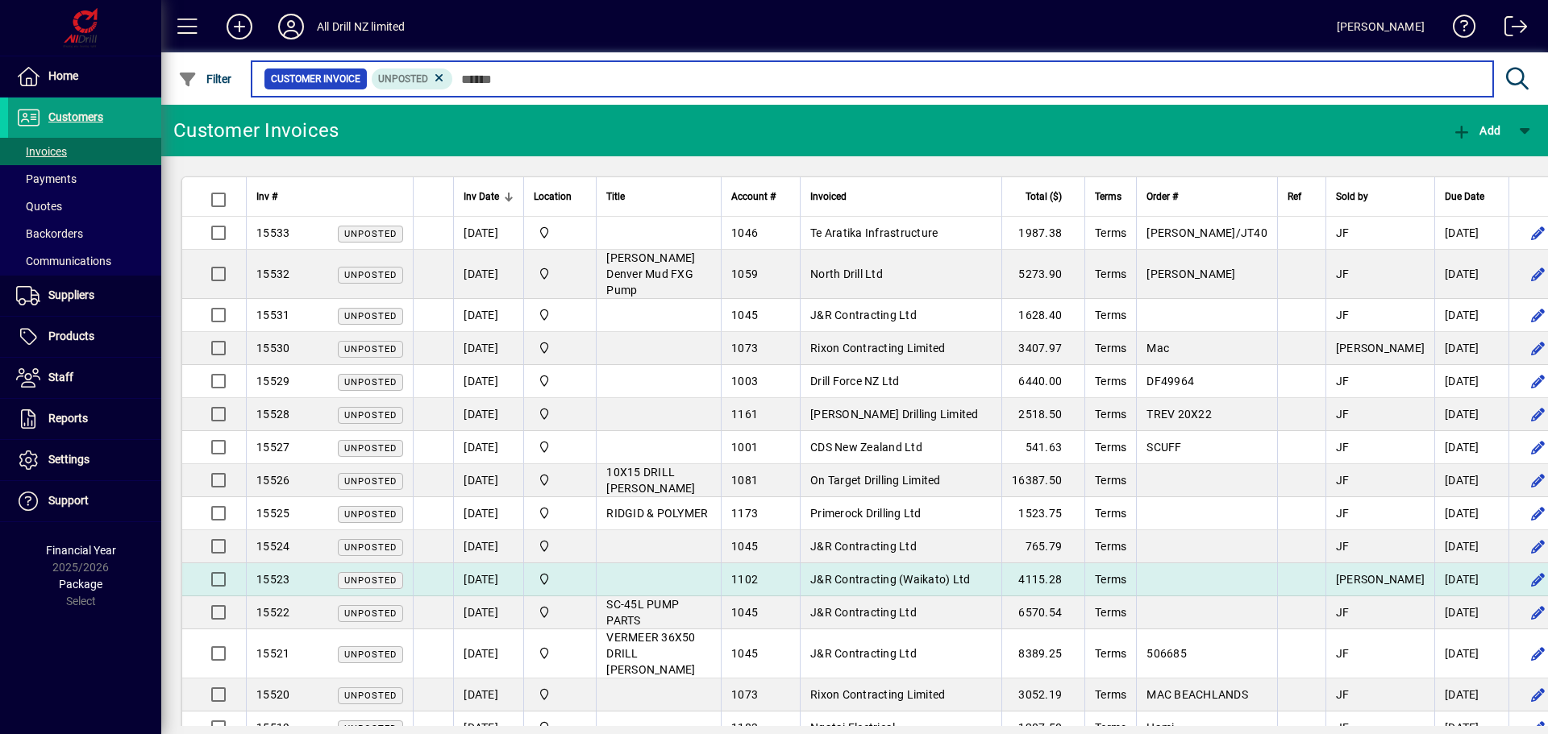
scroll to position [81, 0]
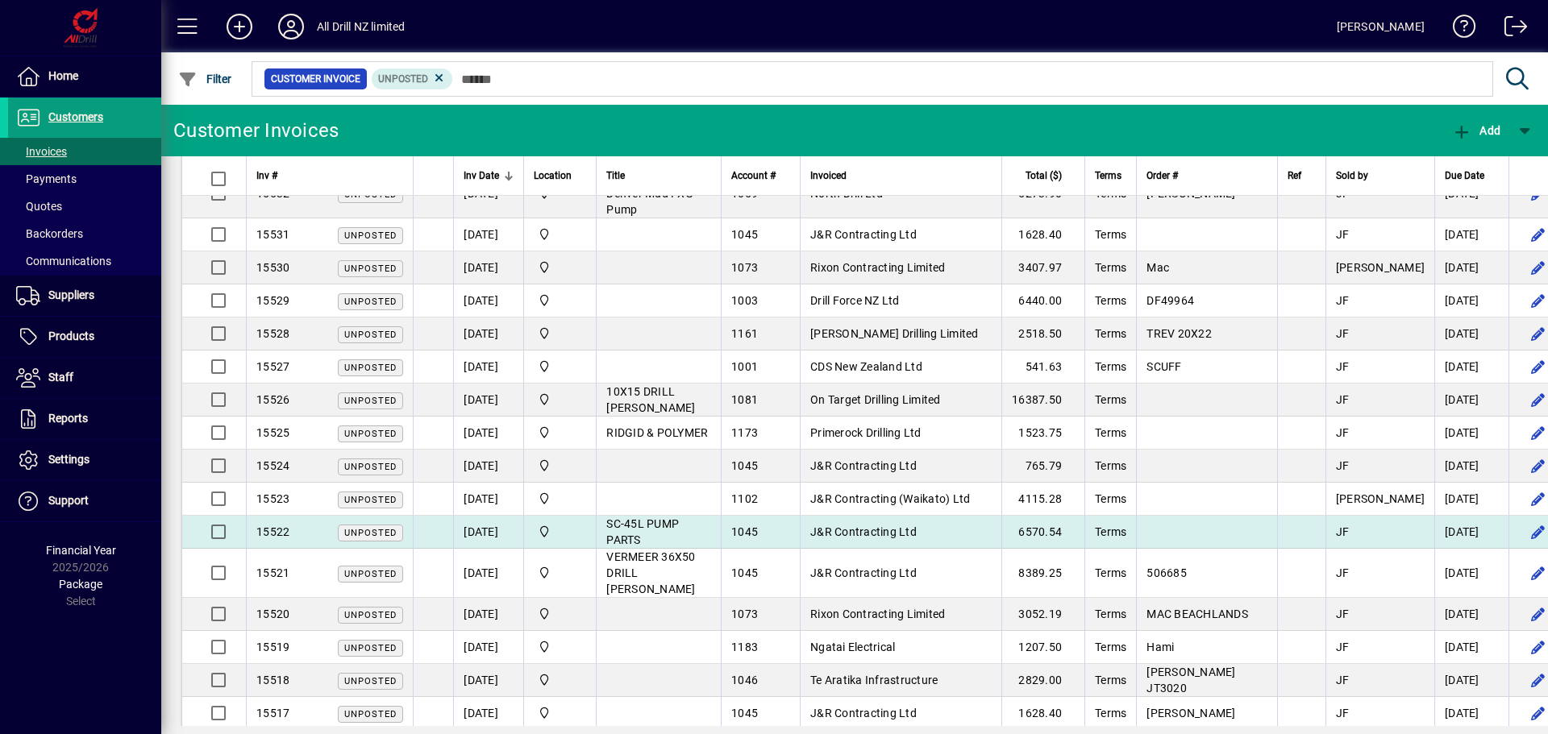
click at [908, 516] on td "J&R Contracting Ltd" at bounding box center [901, 532] width 202 height 33
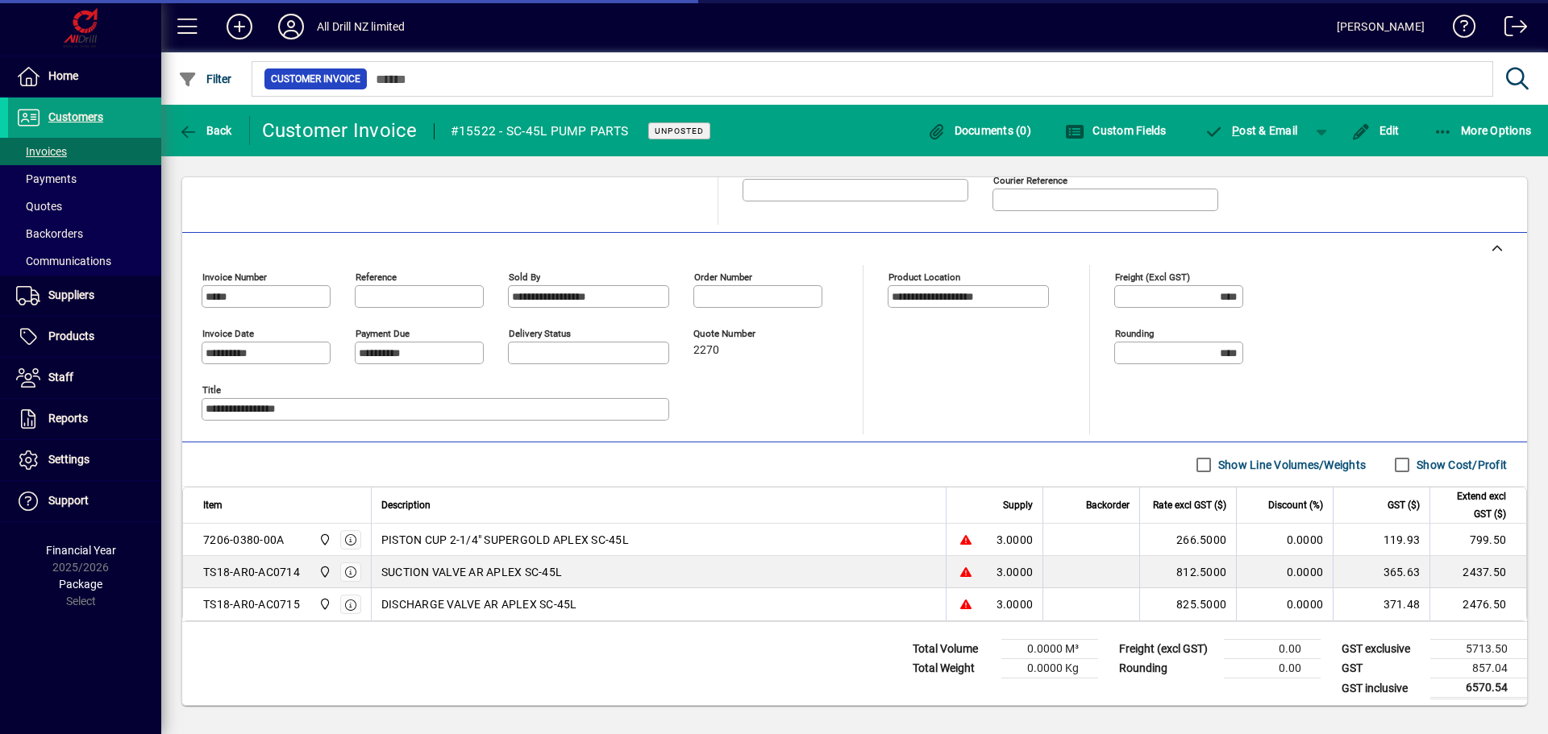
scroll to position [322, 0]
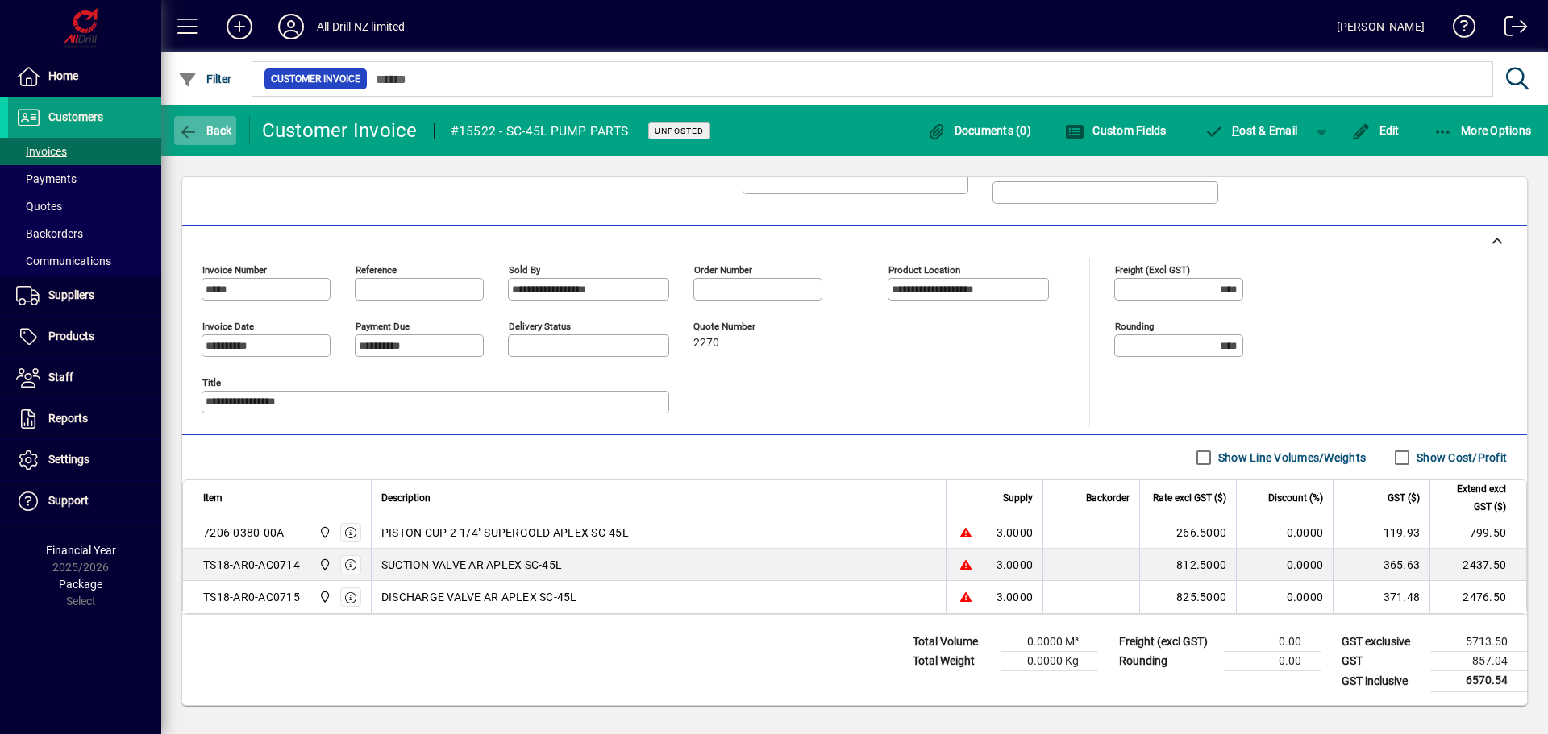
click at [214, 117] on span "button" at bounding box center [205, 130] width 62 height 39
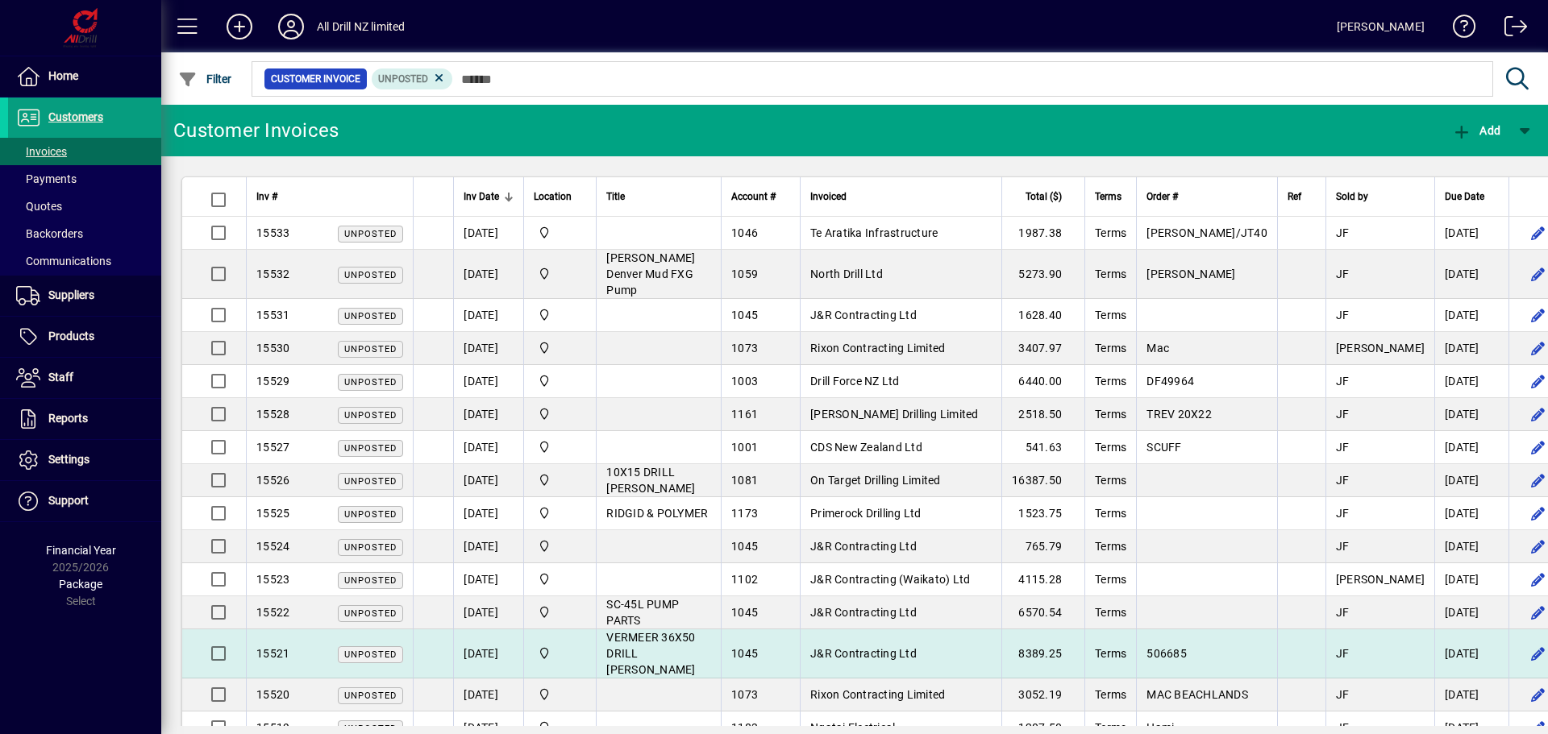
click at [892, 647] on span "J&R Contracting Ltd" at bounding box center [863, 653] width 106 height 13
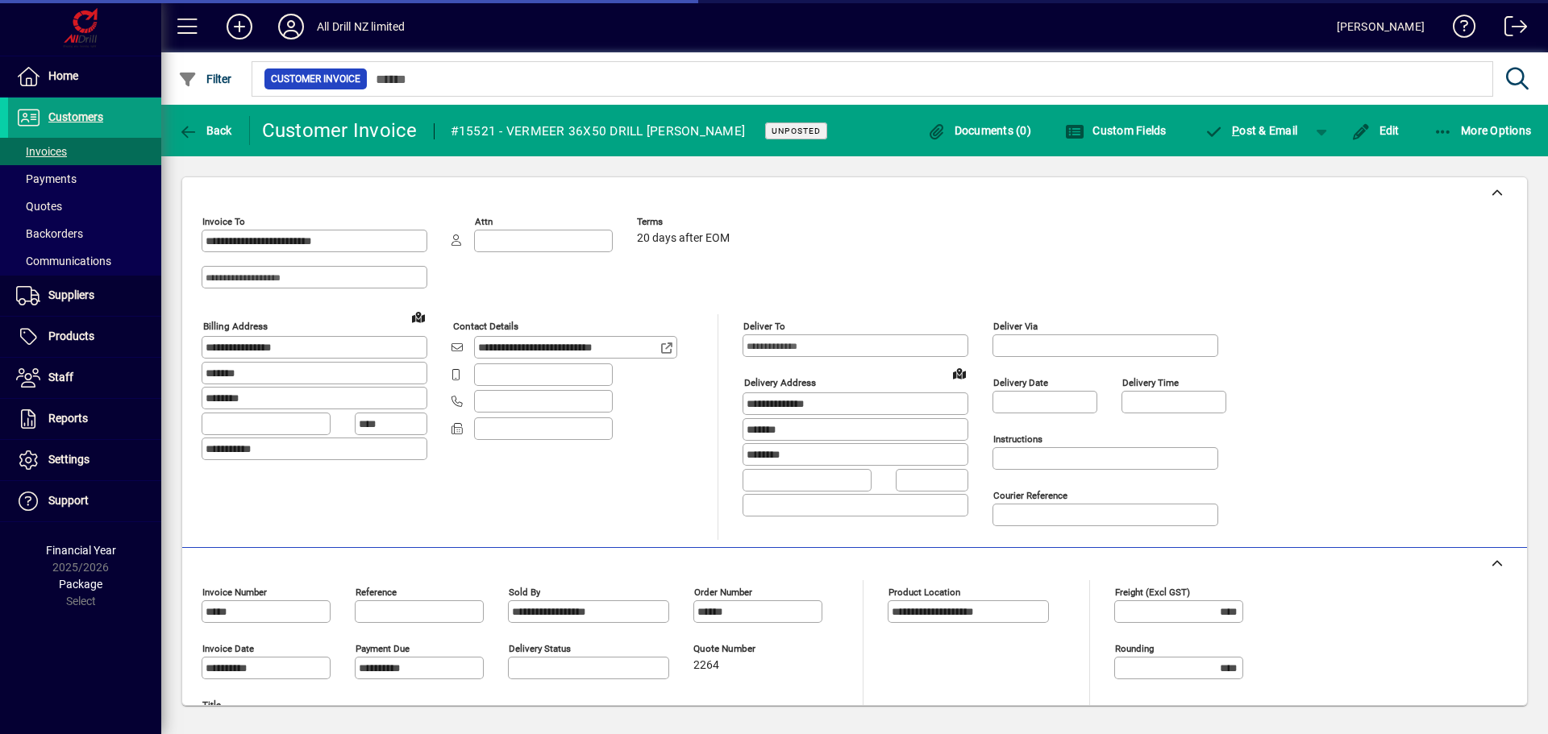
scroll to position [332, 0]
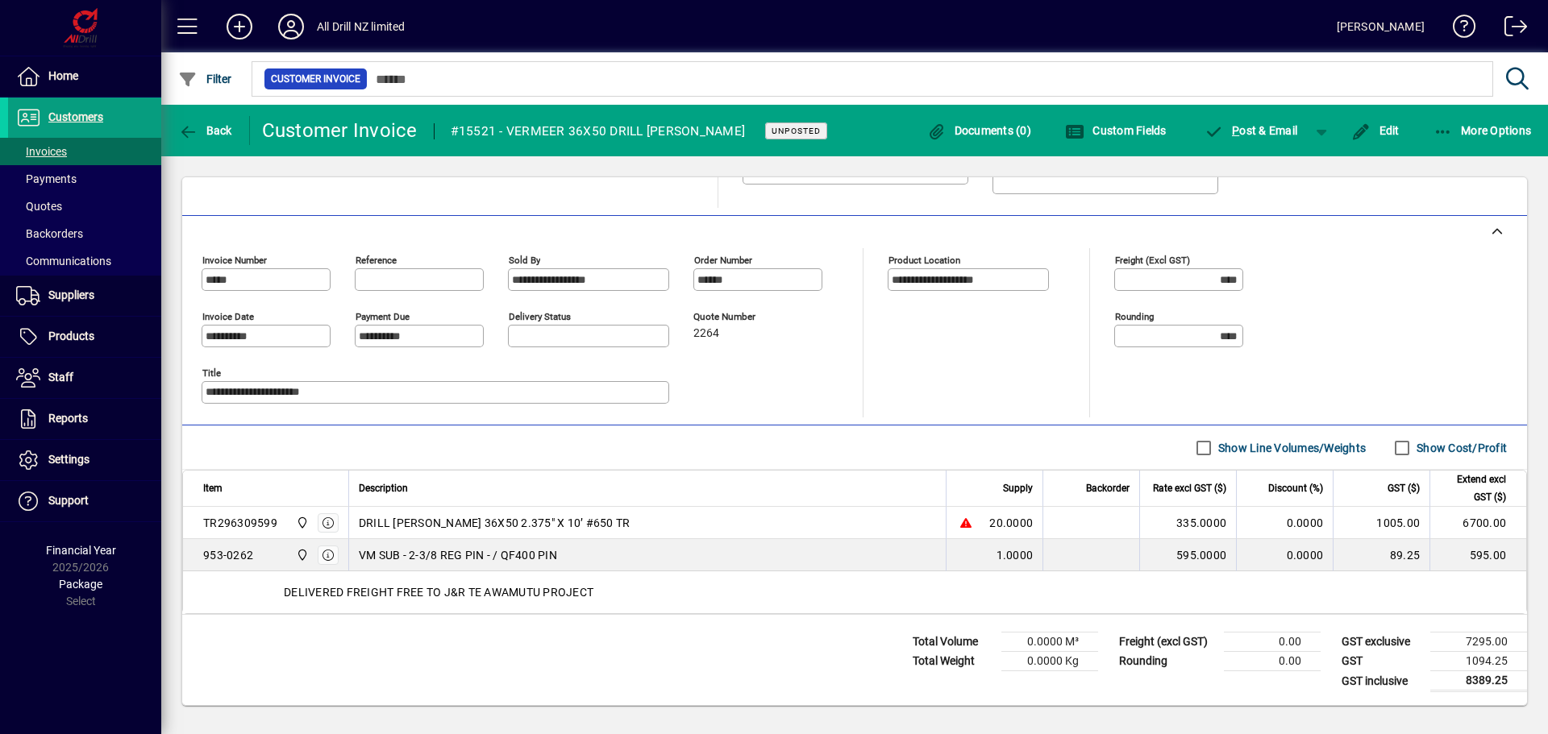
drag, startPoint x: 501, startPoint y: 772, endPoint x: 425, endPoint y: 772, distance: 76.6
click at [425, 734] on html "**********" at bounding box center [774, 367] width 1548 height 734
